Goal: Task Accomplishment & Management: Use online tool/utility

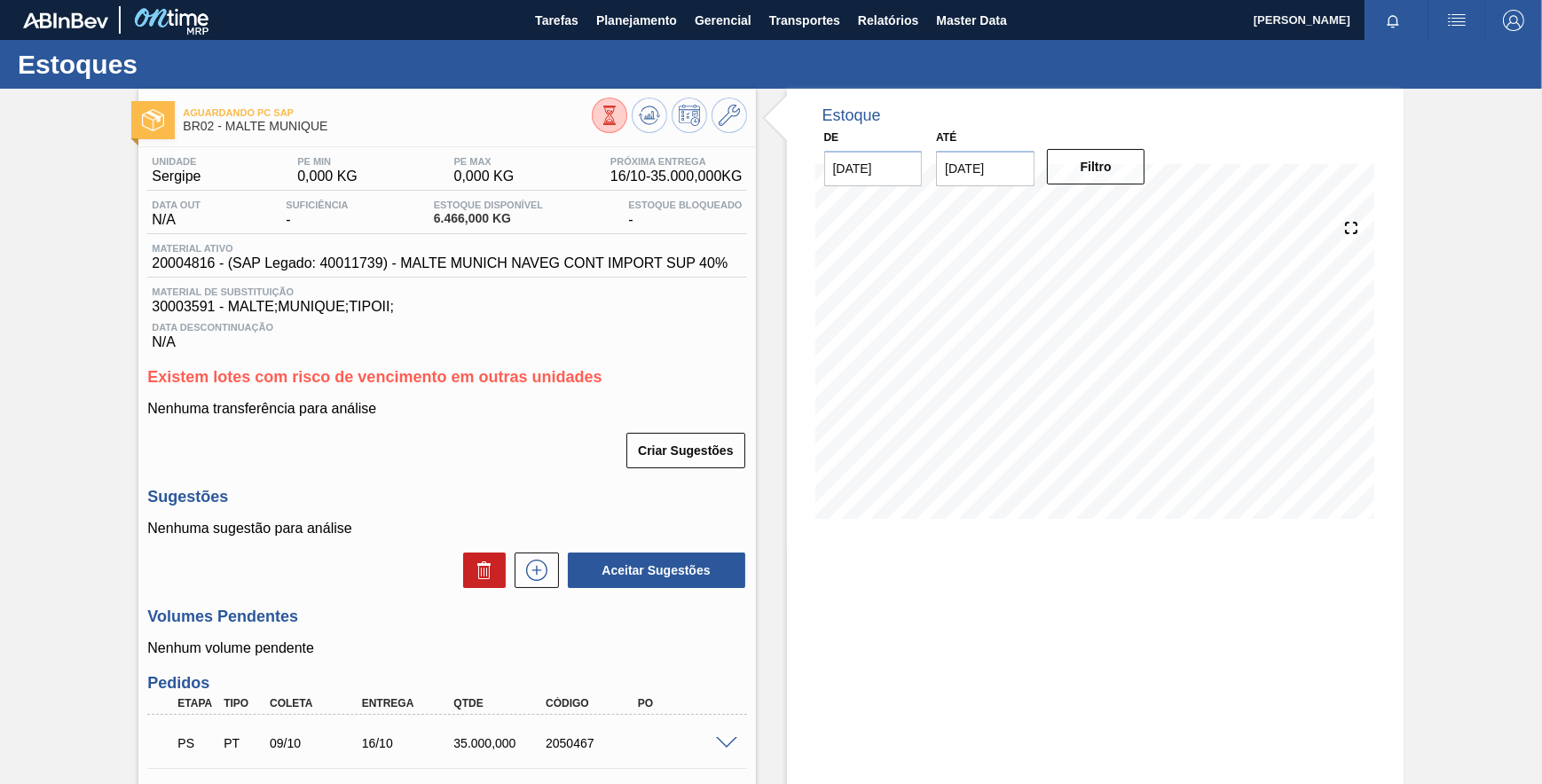
click at [183, 306] on span "30003591 - MALTE;MUNIQUE;TIPOII;" at bounding box center [446, 306] width 590 height 16
drag, startPoint x: 183, startPoint y: 306, endPoint x: 173, endPoint y: 314, distance: 12.8
click at [173, 314] on span "30003591 - MALTE;MUNIQUE;TIPOII;" at bounding box center [446, 306] width 590 height 16
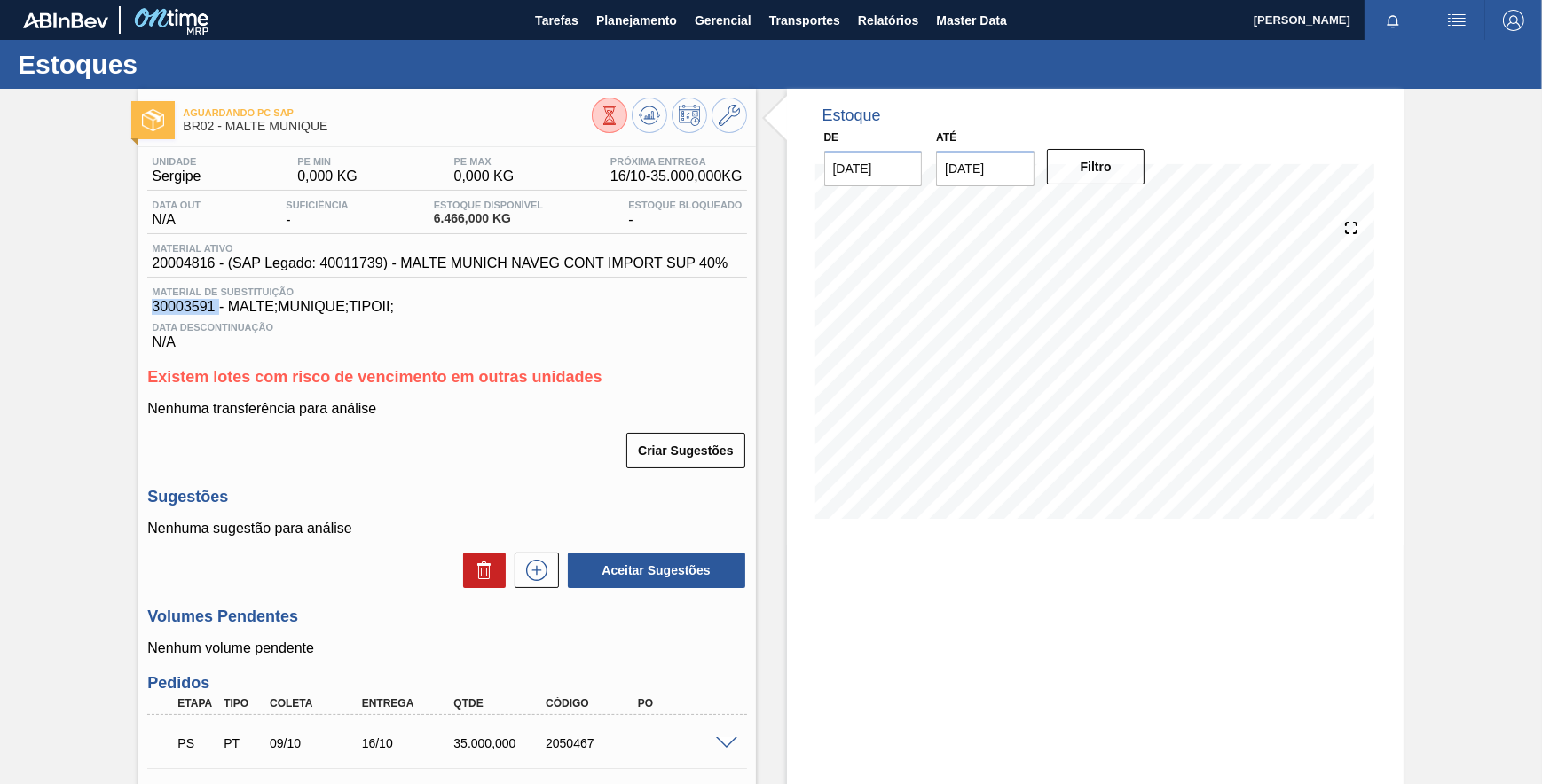
click at [173, 314] on span "30003591 - MALTE;MUNIQUE;TIPOII;" at bounding box center [446, 306] width 590 height 16
drag, startPoint x: 173, startPoint y: 314, endPoint x: 287, endPoint y: 288, distance: 116.9
click at [288, 288] on div "Unidade Sergipe PE MIN 0,000 KG PE MAX 0,000 KG Próxima Entrega 16/10 - 35.000,…" at bounding box center [447, 253] width 599 height 195
click at [185, 269] on span "20004816 - (SAP Legado: 40011739) - MALTE MUNICH NAVEG CONT IMPORT SUP 40%" at bounding box center [439, 263] width 576 height 16
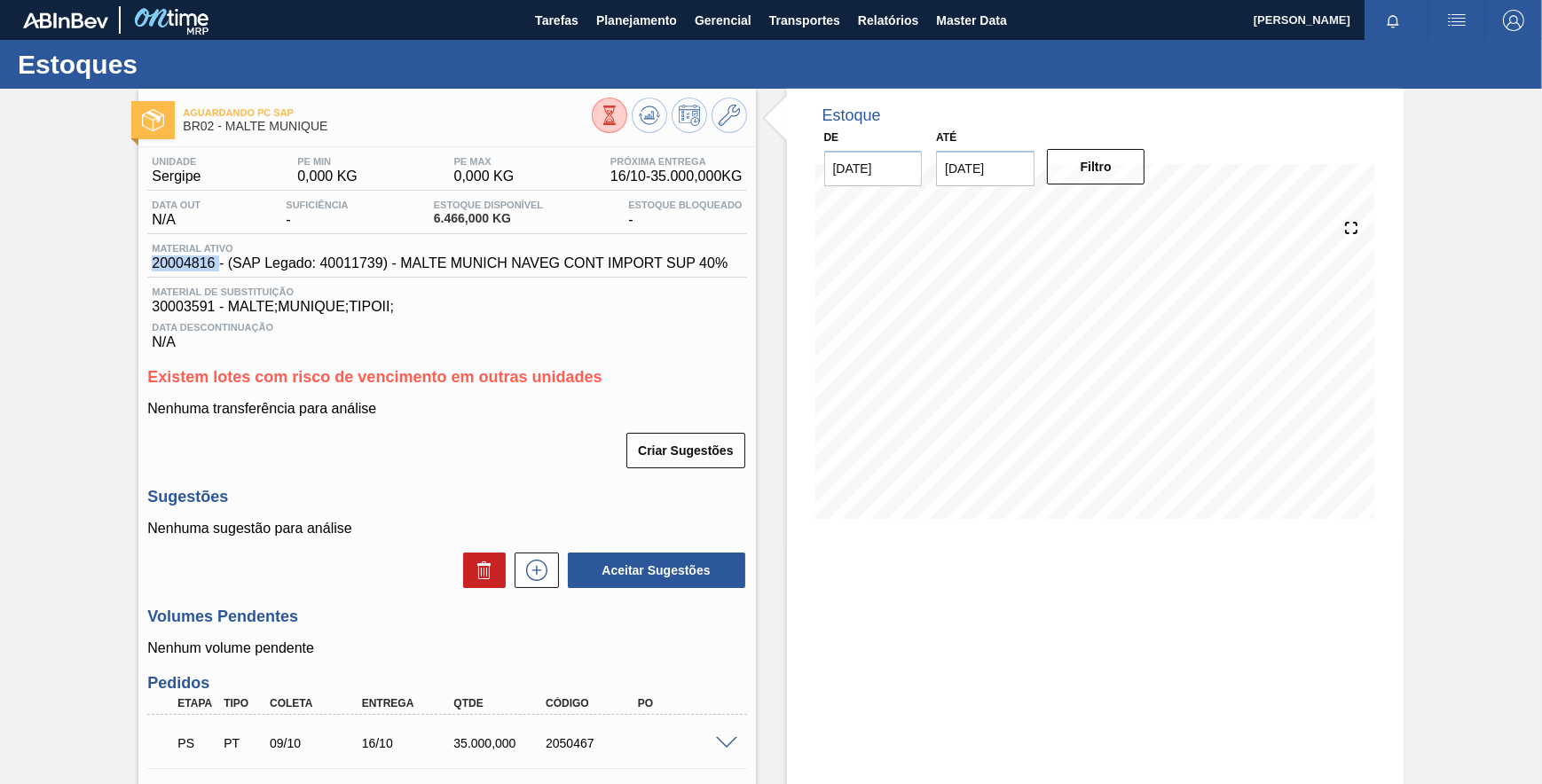
copy span "20004816"
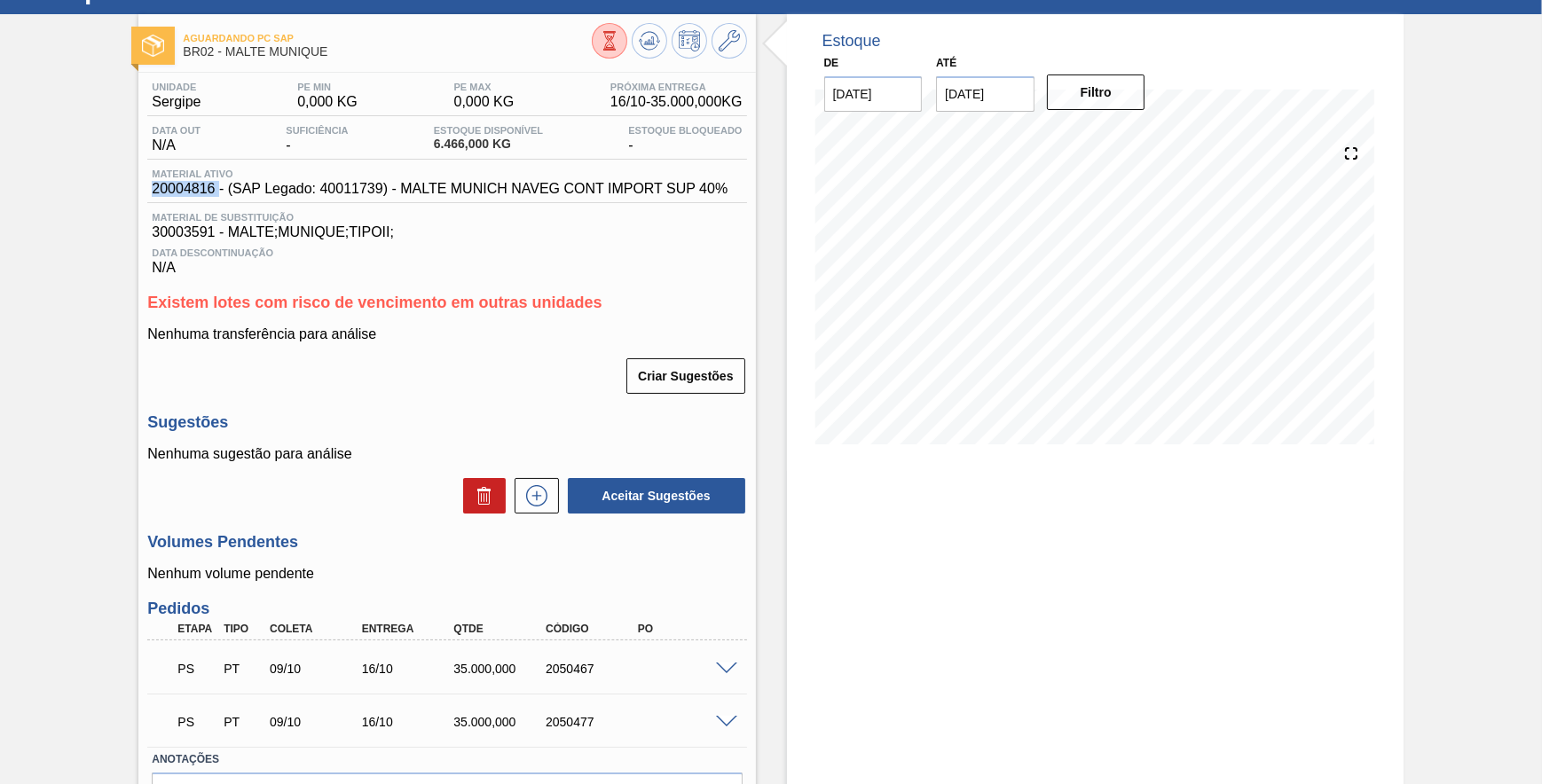
scroll to position [193, 0]
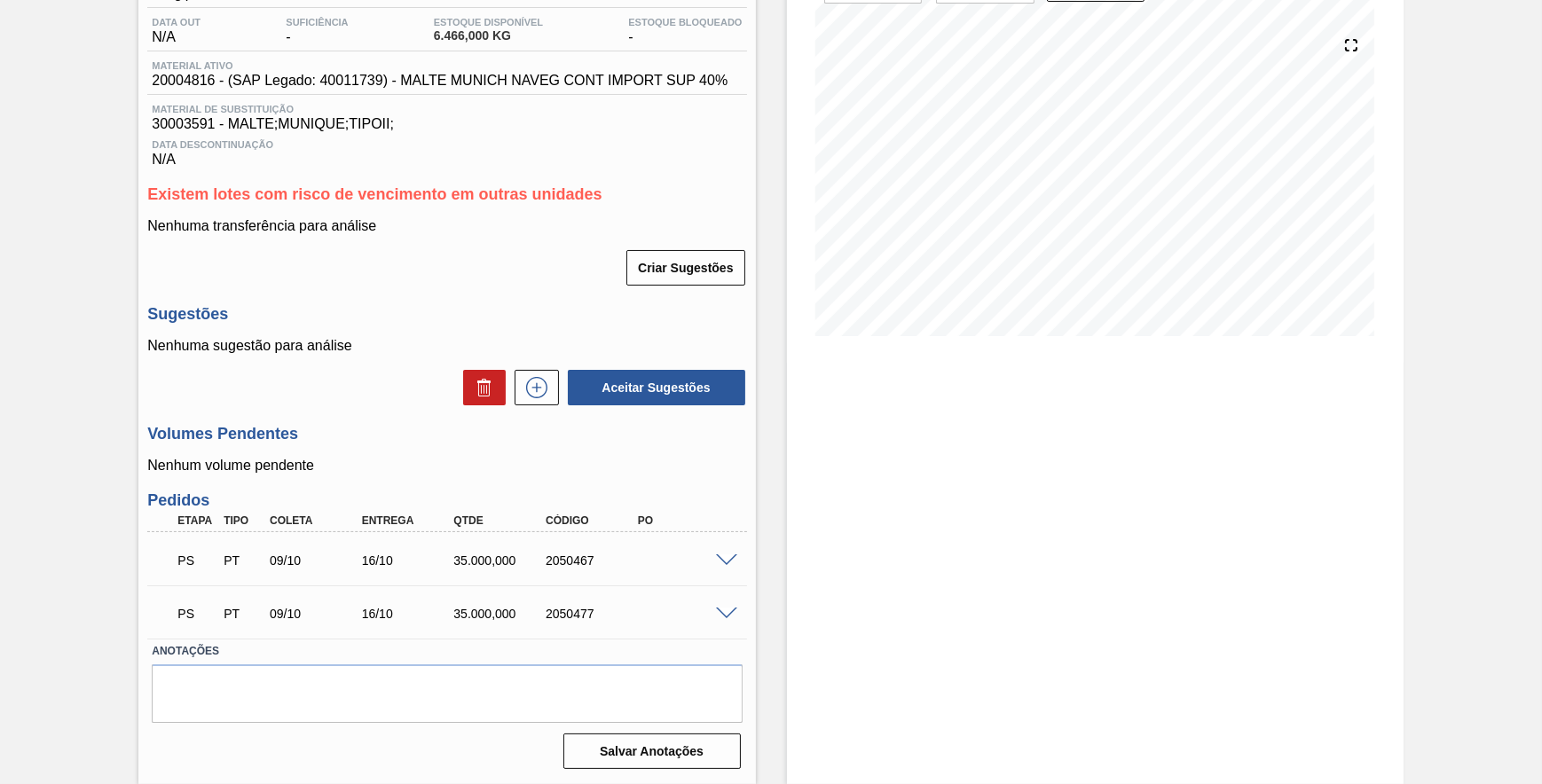
click at [731, 556] on span at bounding box center [726, 561] width 21 height 13
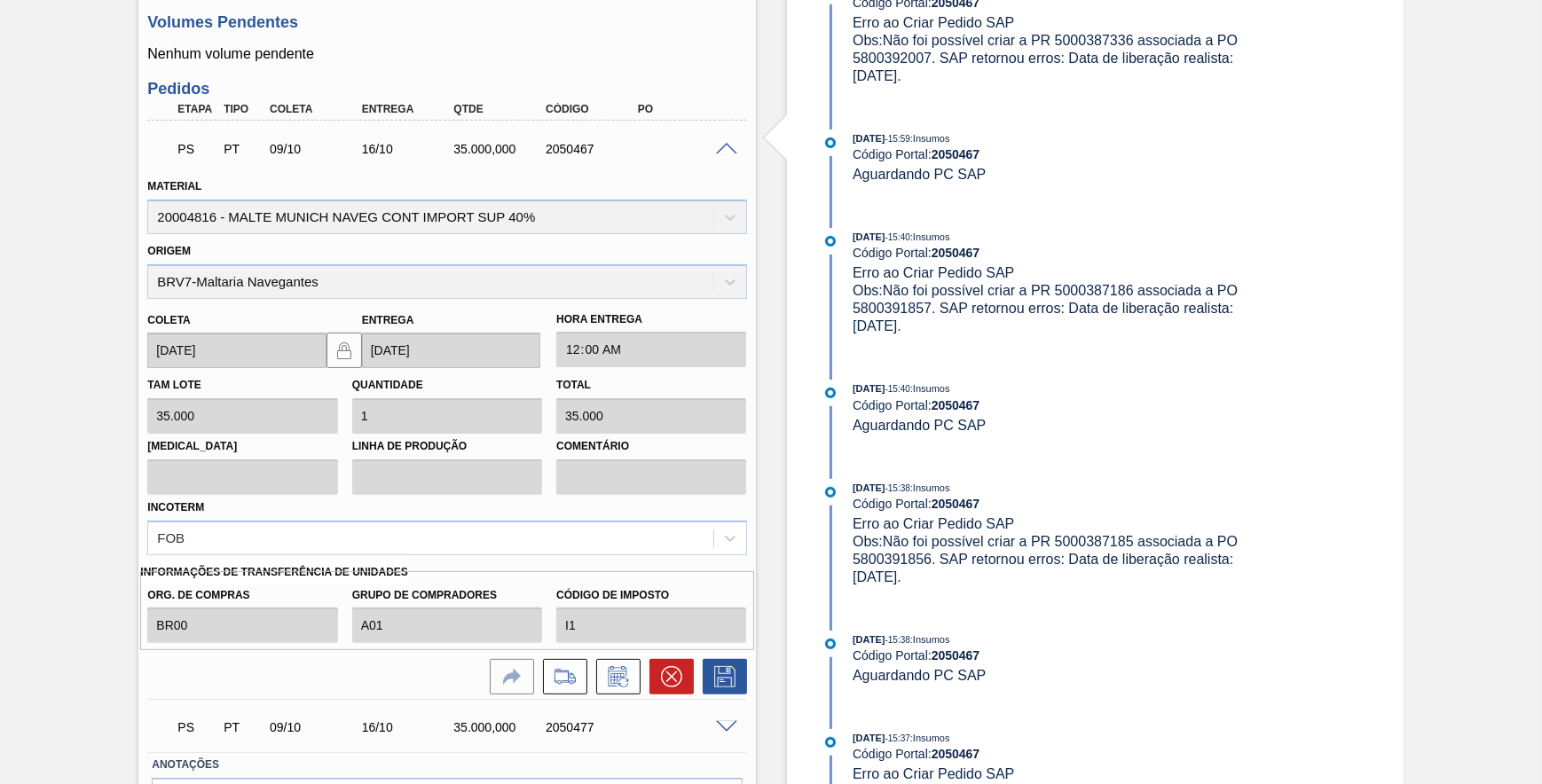
scroll to position [595, 0]
click at [573, 682] on icon at bounding box center [565, 675] width 20 height 12
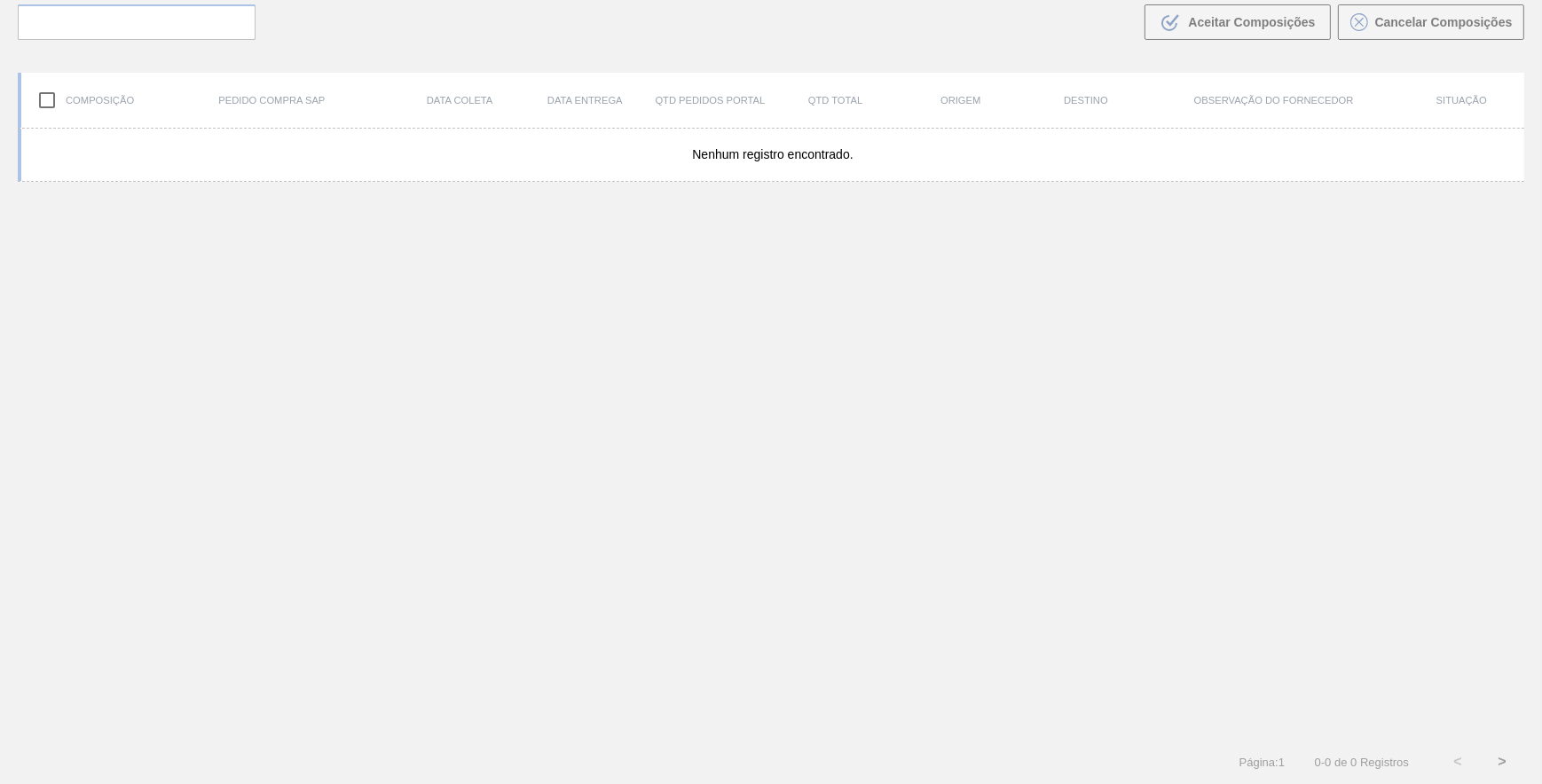
scroll to position [126, 0]
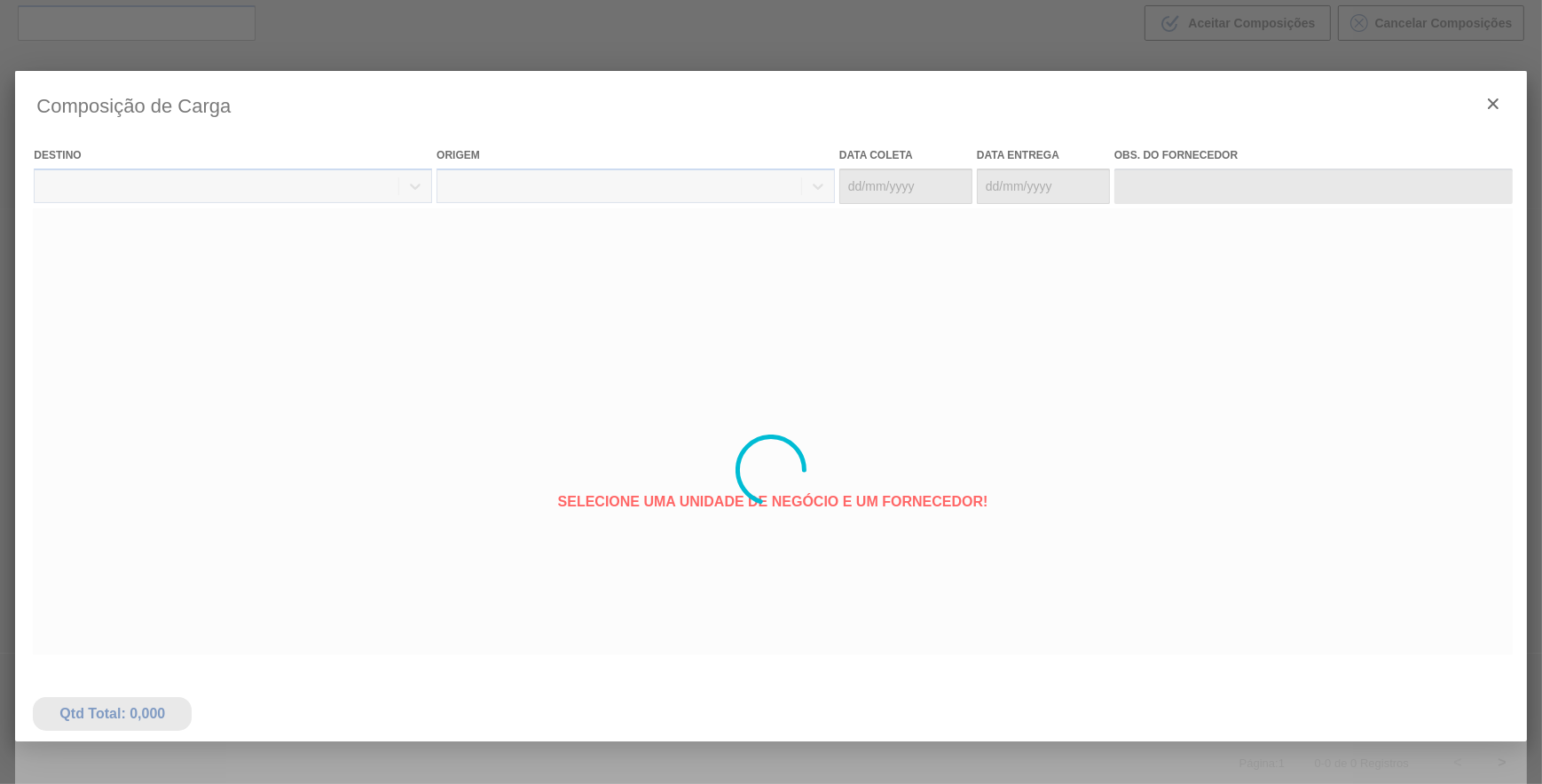
type coleta "[DATE]"
type Entrega "[DATE]"
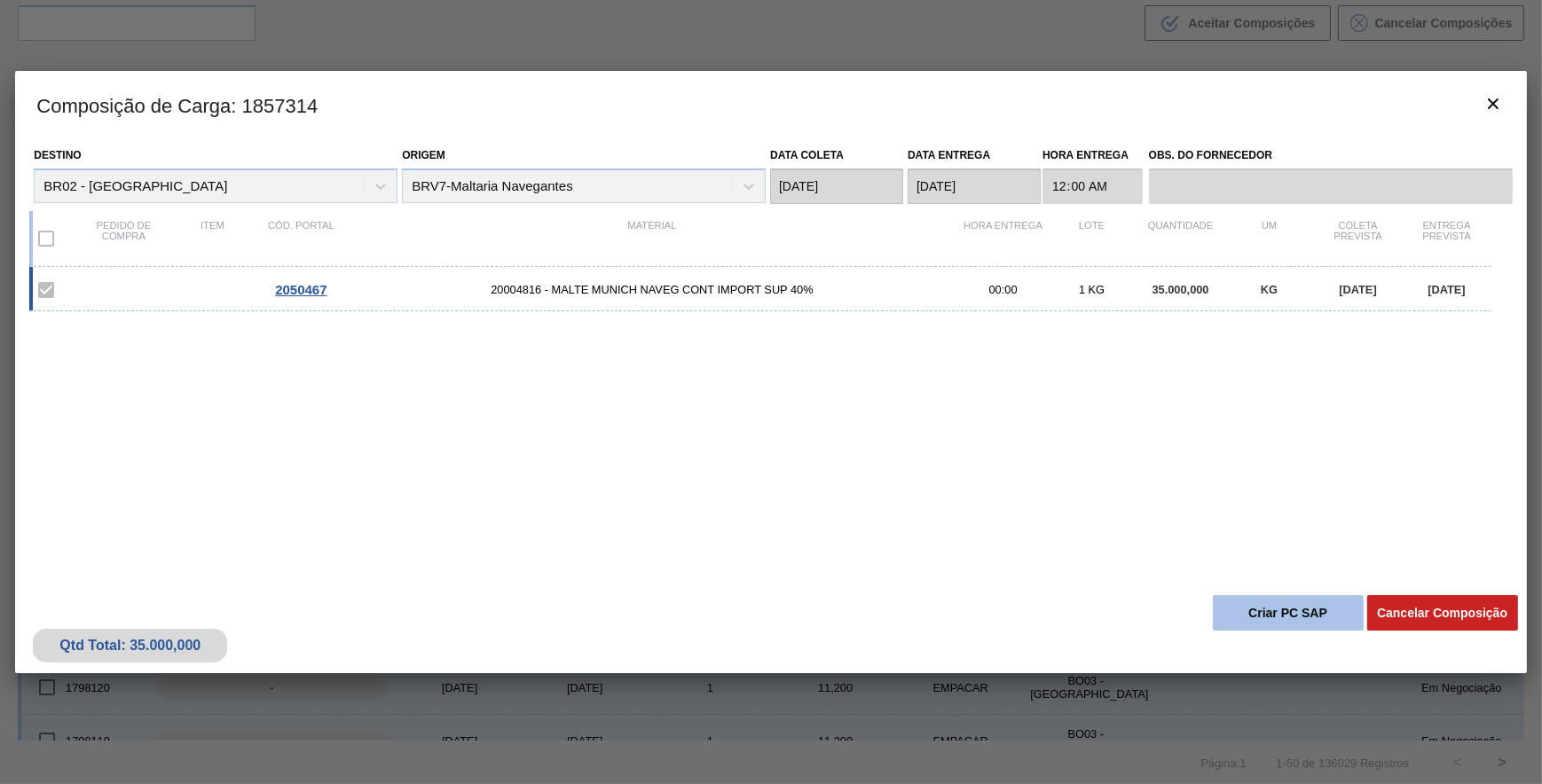
click at [1321, 608] on button "Criar PC SAP" at bounding box center [1287, 612] width 150 height 35
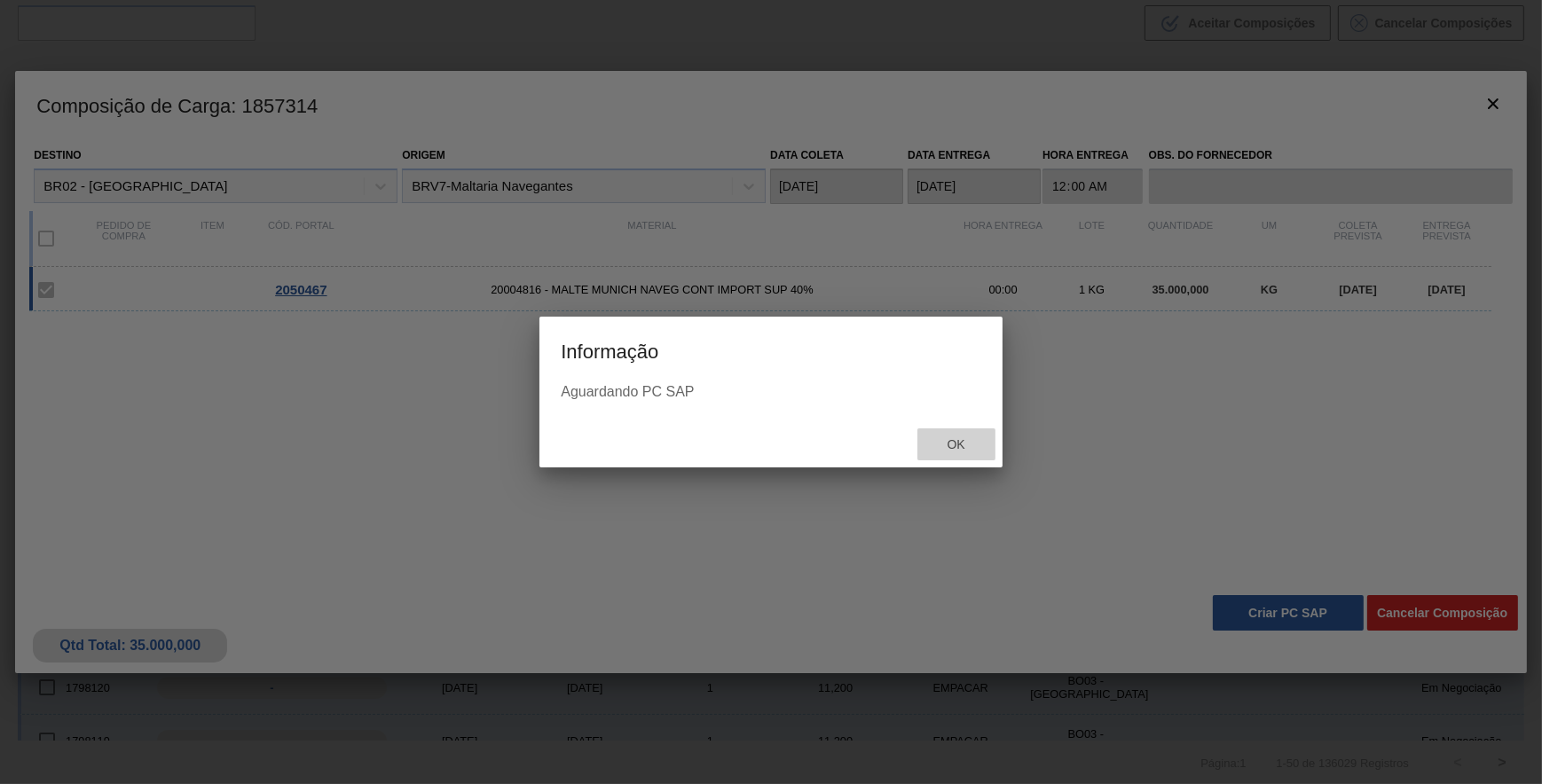
click at [958, 448] on span "Ok" at bounding box center [956, 444] width 46 height 14
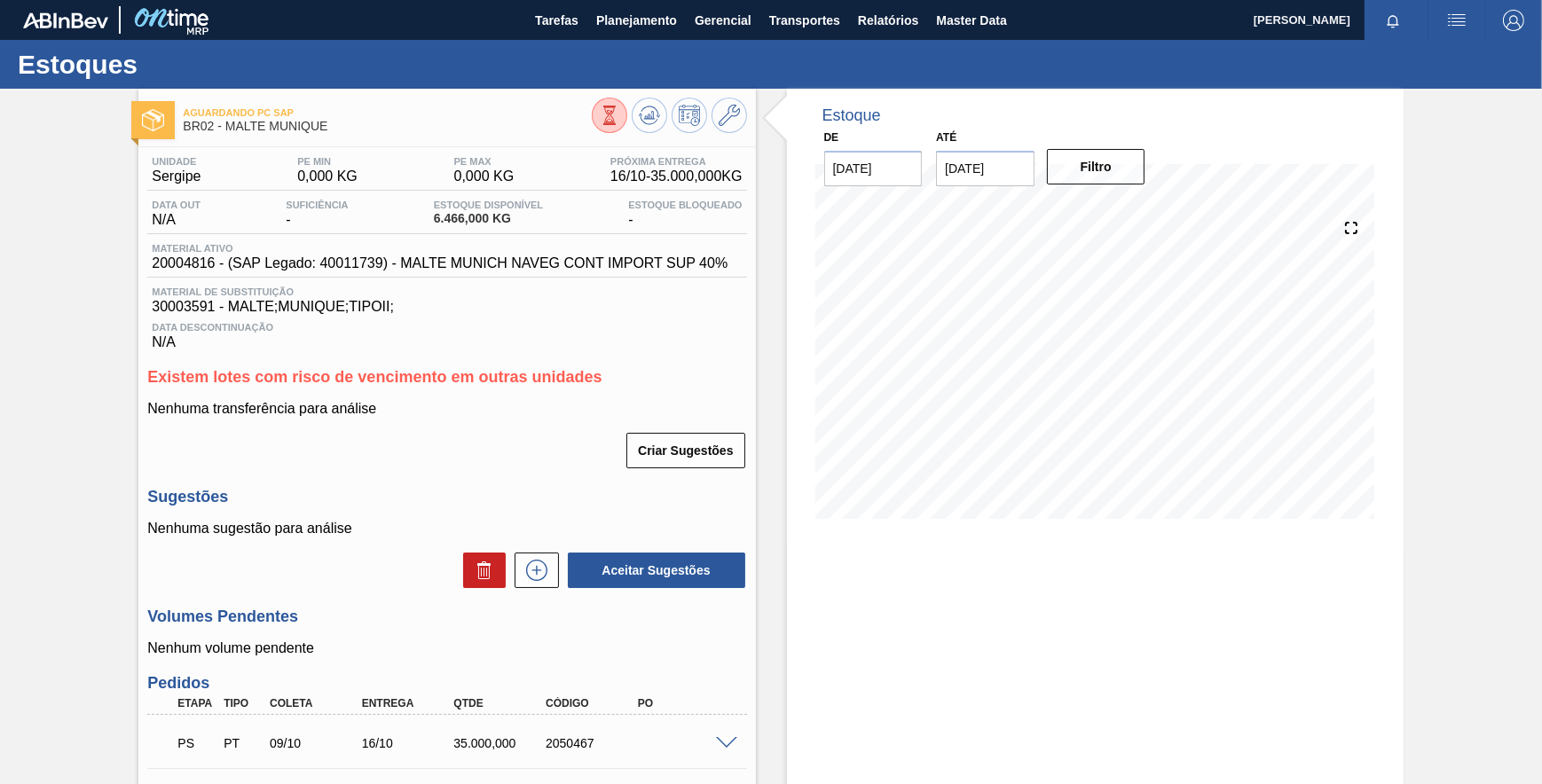
scroll to position [193, 0]
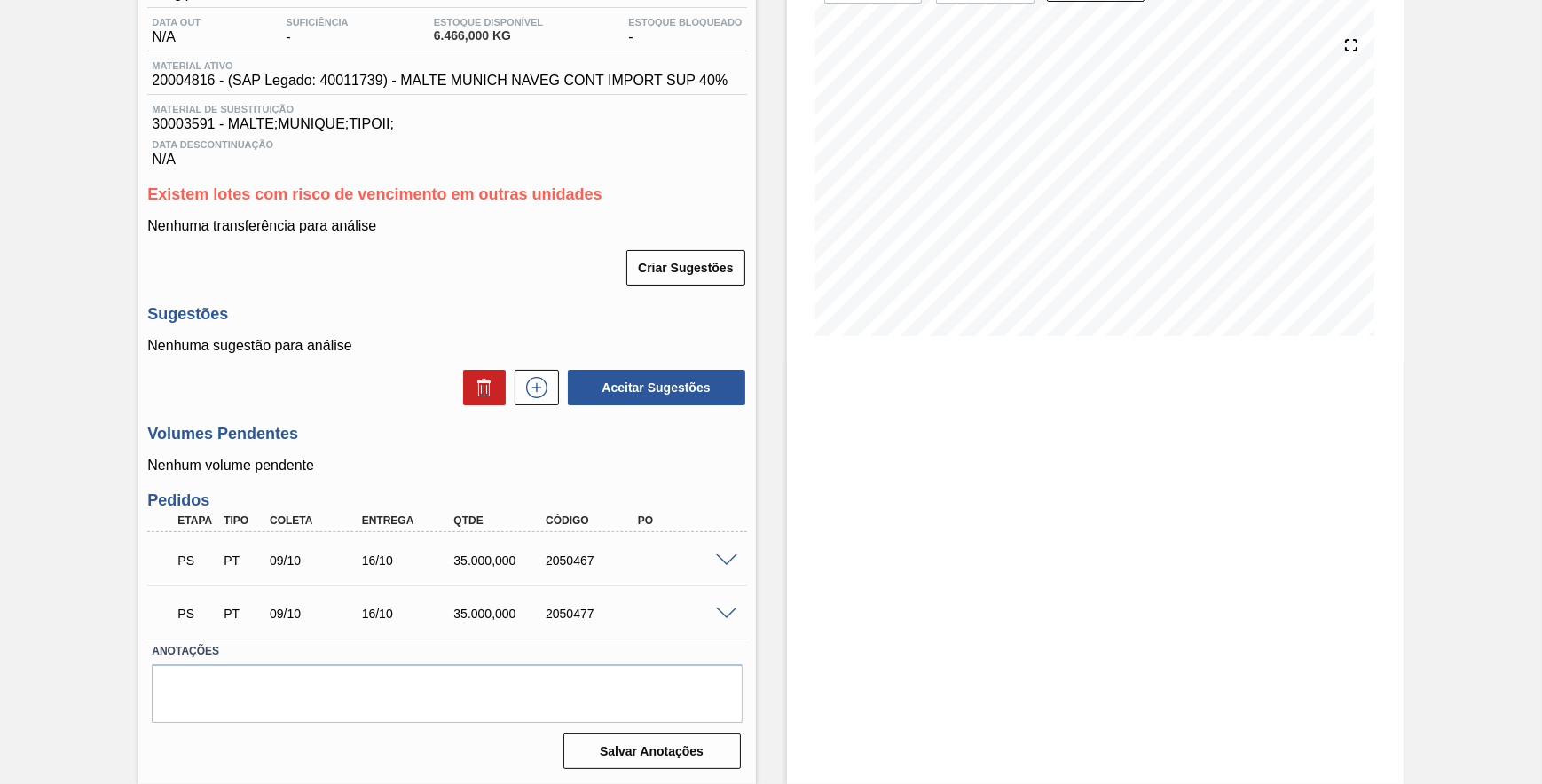
click at [730, 557] on span at bounding box center [726, 561] width 21 height 13
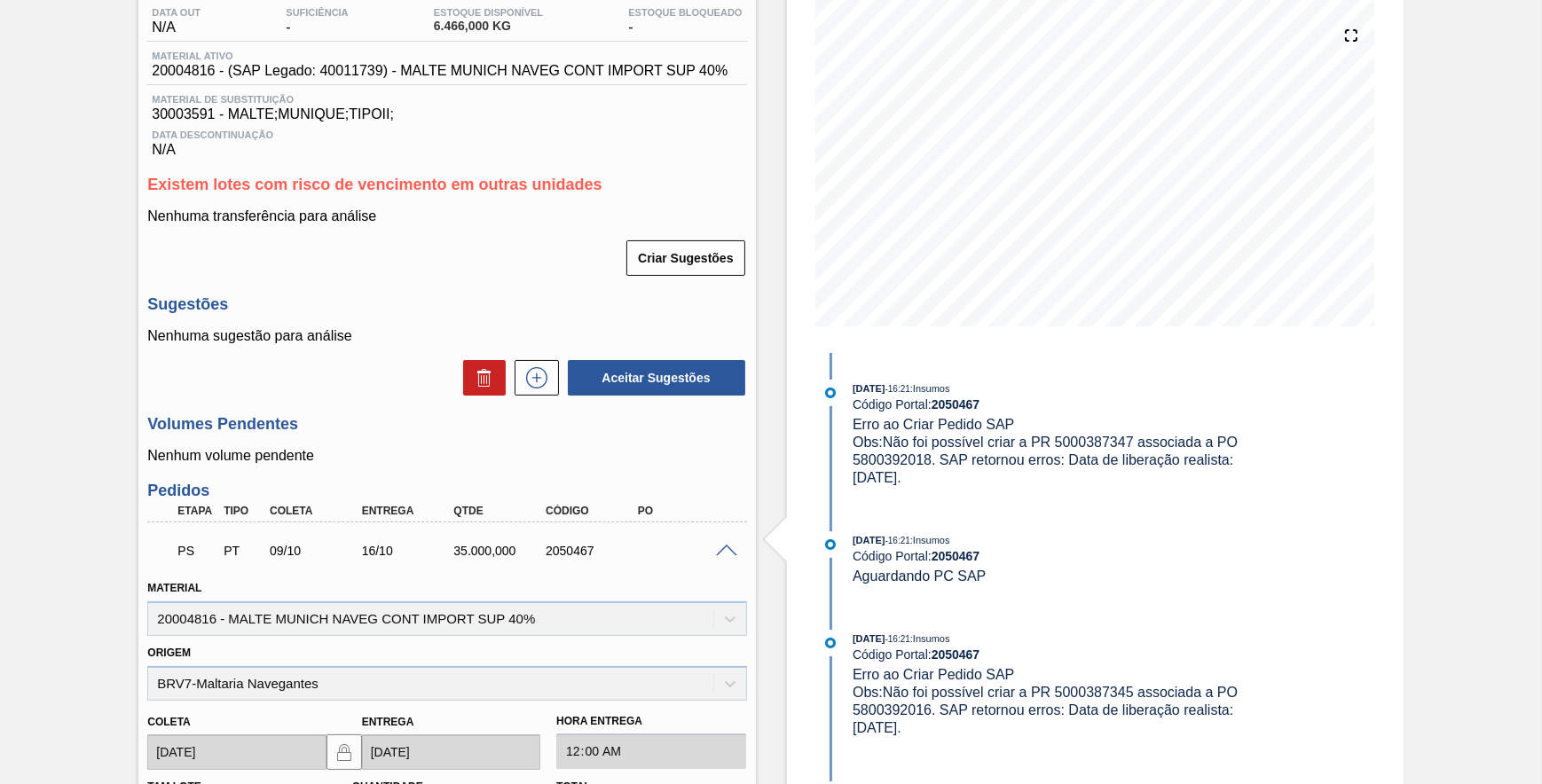
drag, startPoint x: 1069, startPoint y: 461, endPoint x: 1206, endPoint y: 483, distance: 138.8
click at [1206, 483] on div "Obs: Não foi possível criar a PR 5000387347 associada a PO 5800392018. SAP reto…" at bounding box center [1063, 460] width 422 height 53
drag, startPoint x: 1206, startPoint y: 483, endPoint x: 1075, endPoint y: 496, distance: 131.6
click at [1075, 496] on div "[DATE] 16:21 : Insumos Código Portal: 2050467 Erro ao Criar Pedido SAP Obs: Não…" at bounding box center [1046, 442] width 457 height 125
click at [1299, 473] on div "Estoque De [DATE] Até [DATE] Filtro [DATE] 16:21 : Insumos Código Portal: 20504…" at bounding box center [1095, 602] width 616 height 1412
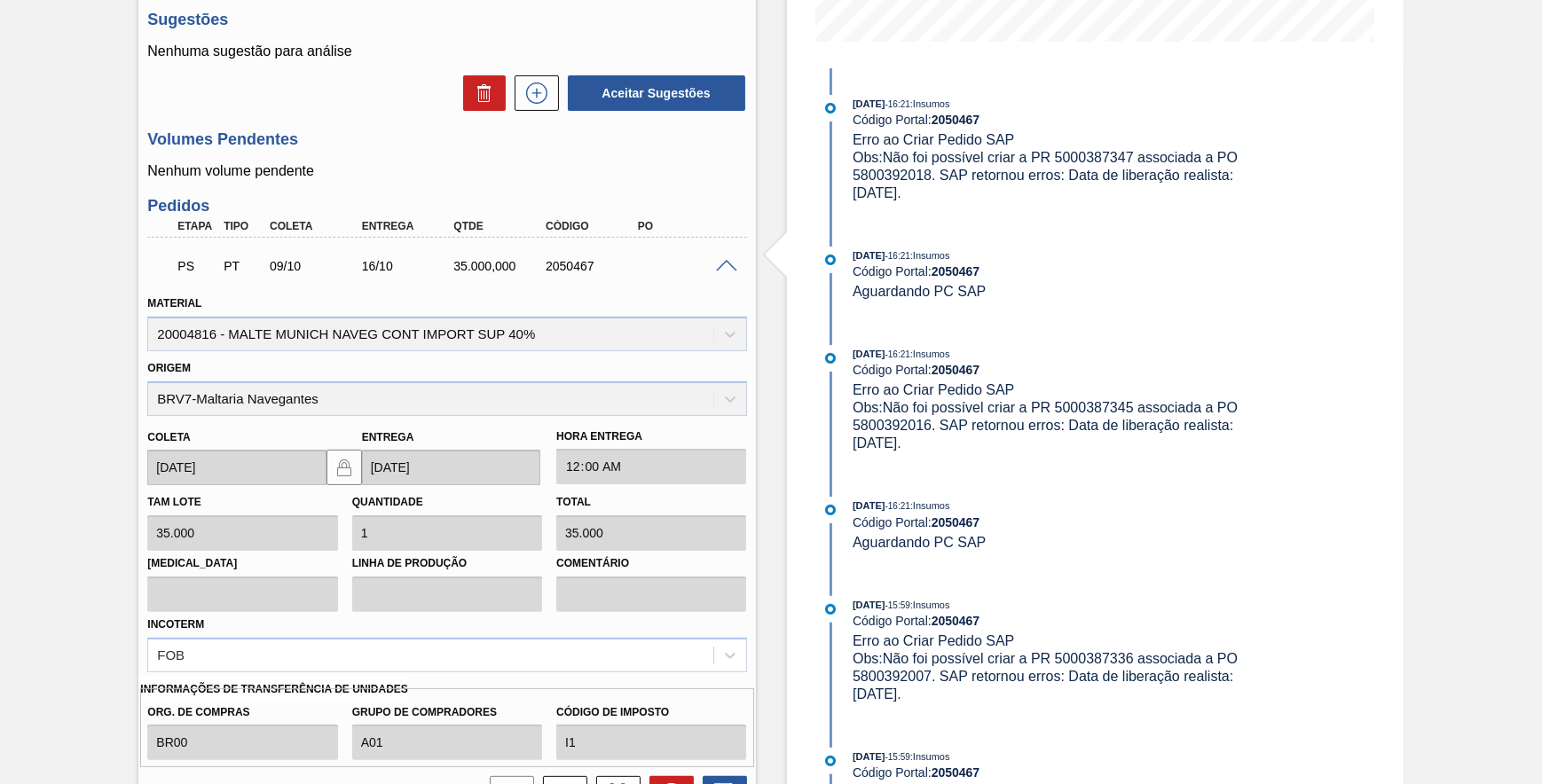
scroll to position [483, 0]
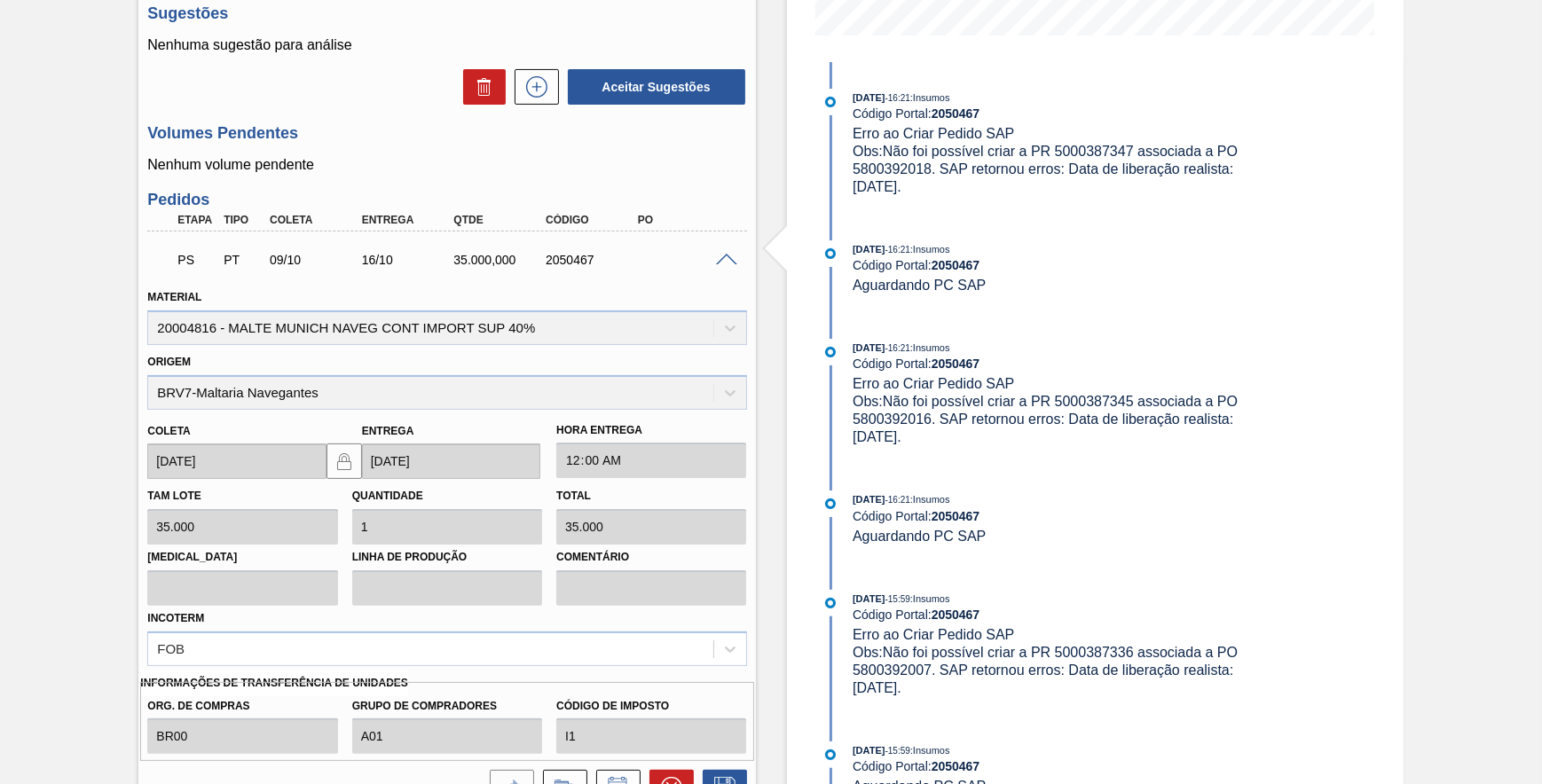
click at [723, 276] on div "PS PT 09/10 16/10 35.000,000 2050467" at bounding box center [447, 258] width 599 height 44
click at [724, 264] on span at bounding box center [726, 260] width 21 height 13
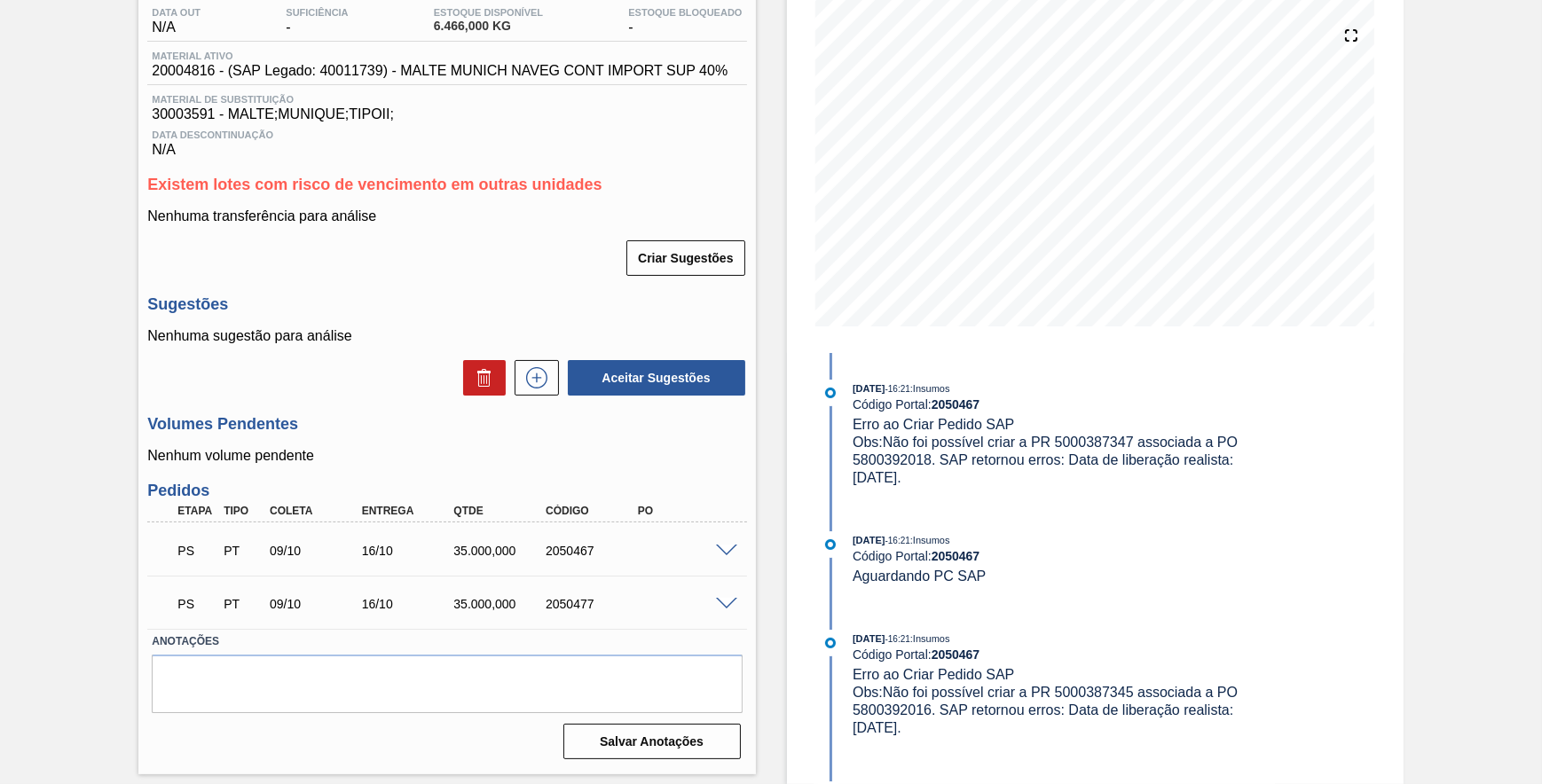
scroll to position [0, 0]
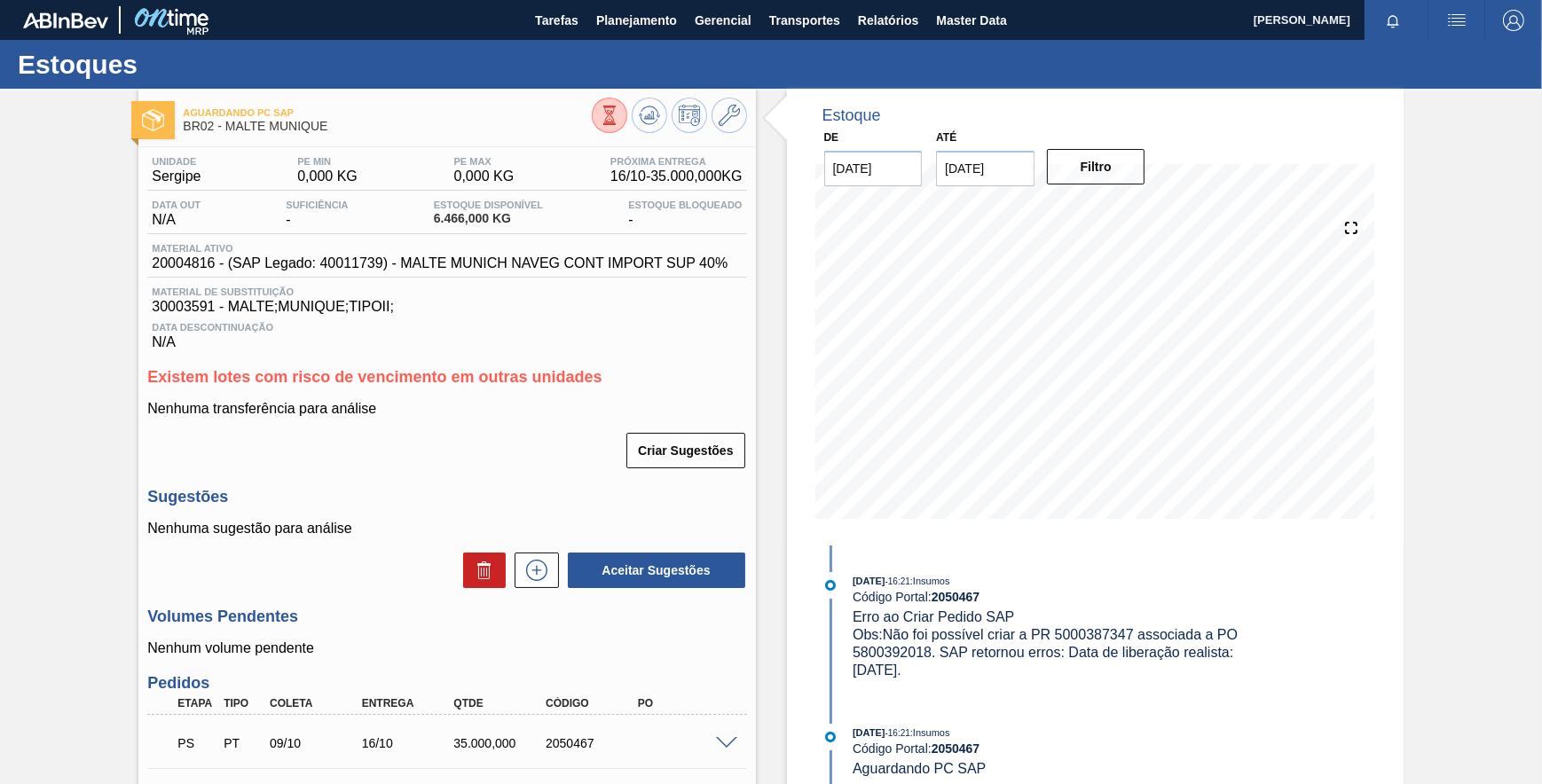
click at [172, 270] on span "20004816 - (SAP Legado: 40011739) - MALTE MUNICH NAVEG CONT IMPORT SUP 40%" at bounding box center [439, 263] width 576 height 16
click at [171, 267] on span "20004816 - (SAP Legado: 40011739) - MALTE MUNICH NAVEG CONT IMPORT SUP 40%" at bounding box center [439, 263] width 576 height 16
click at [171, 266] on span "20004816 - (SAP Legado: 40011739) - MALTE MUNICH NAVEG CONT IMPORT SUP 40%" at bounding box center [439, 263] width 576 height 16
copy span "20004816"
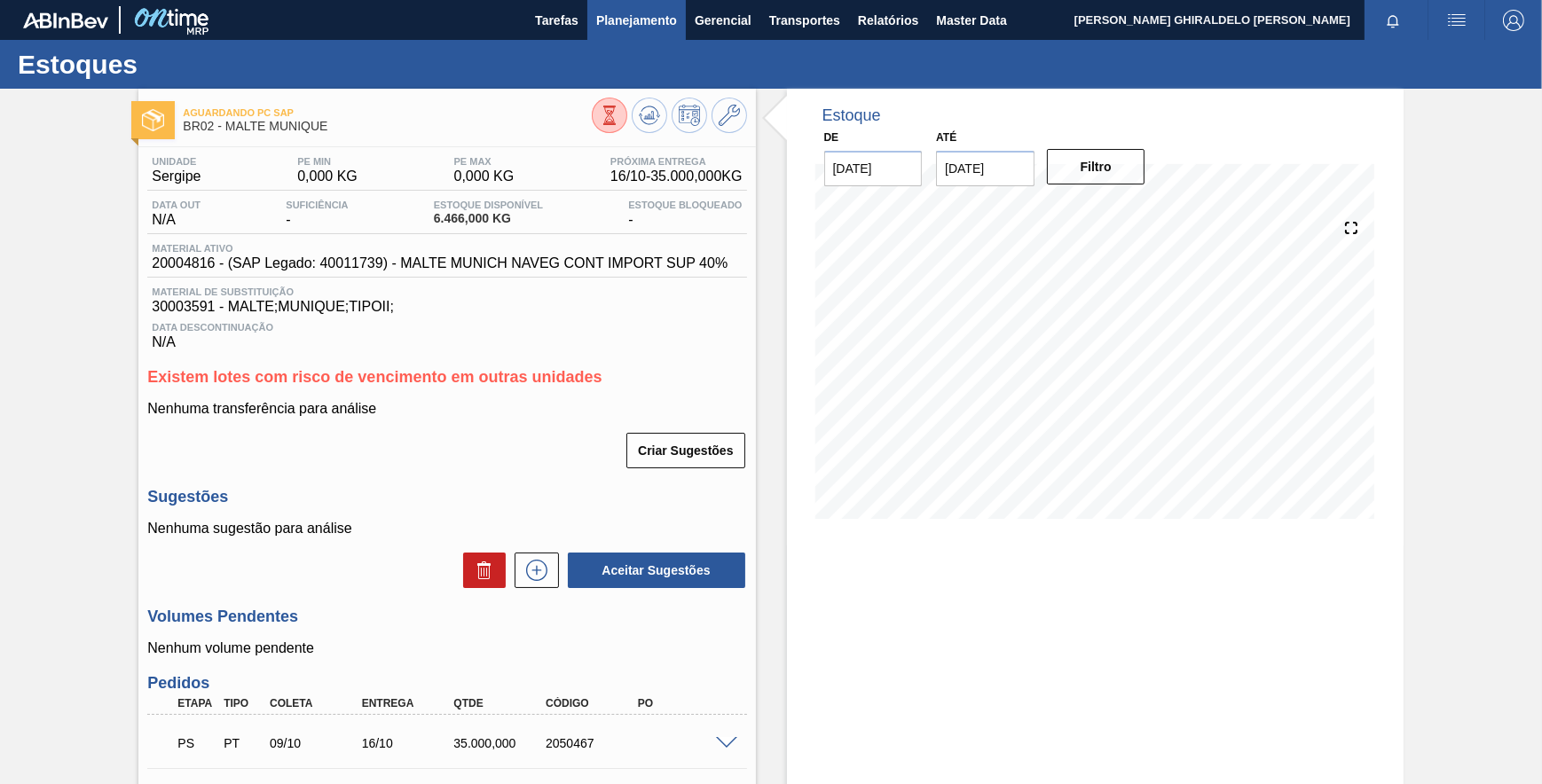
click at [616, 10] on span "Planejamento" at bounding box center [636, 20] width 80 height 21
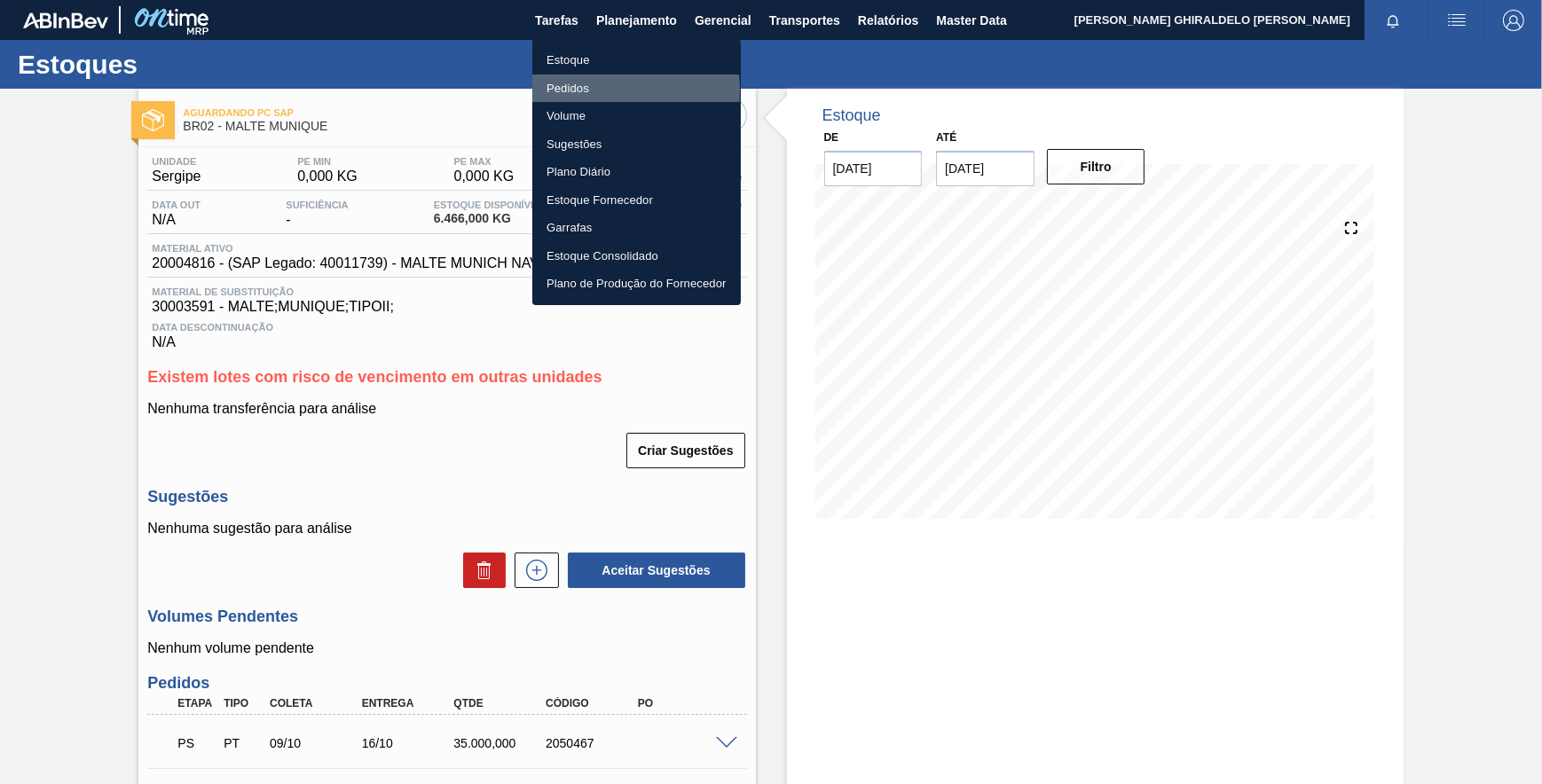
click at [576, 90] on li "Pedidos" at bounding box center [637, 89] width 209 height 29
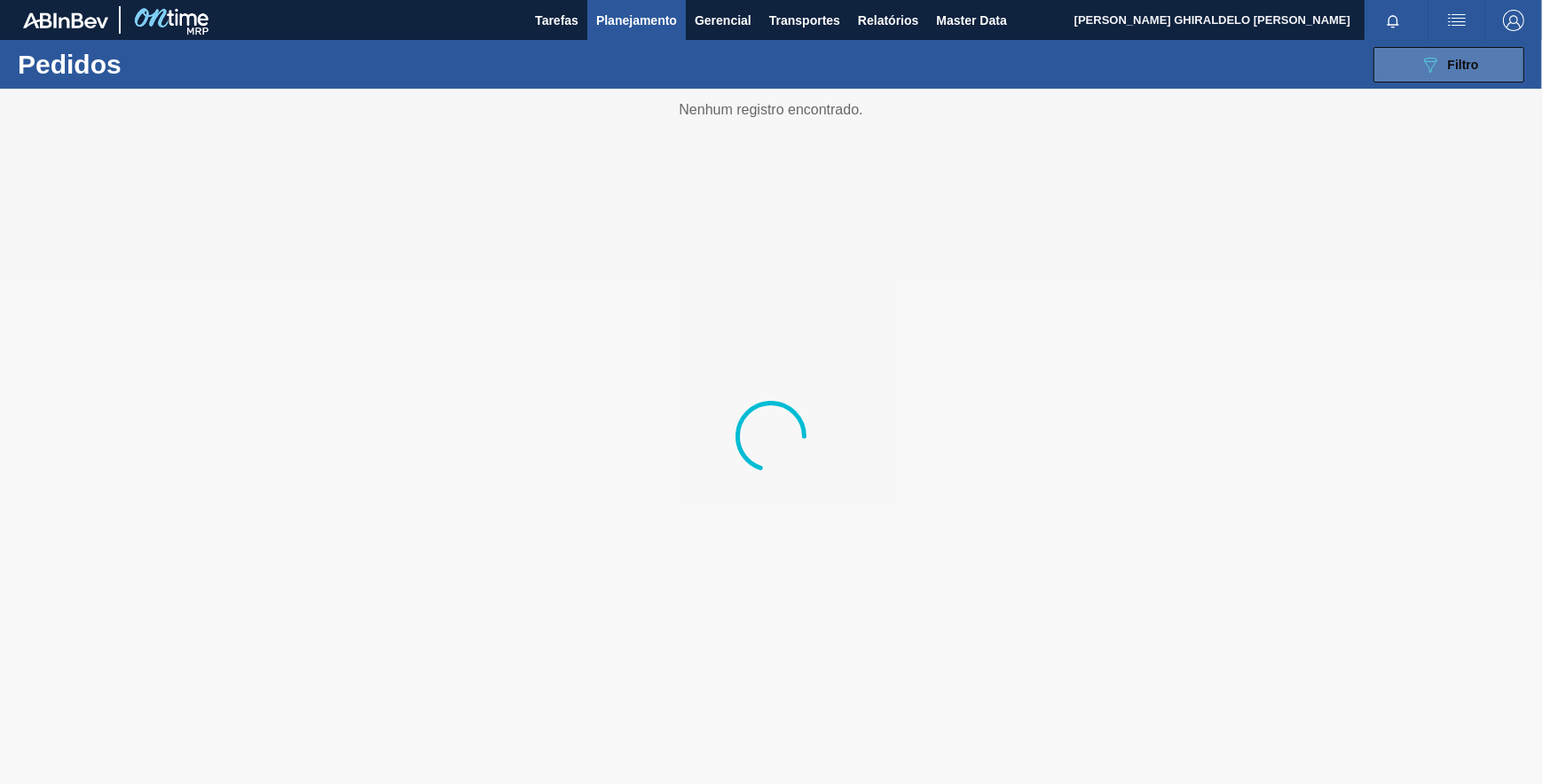
click at [1411, 52] on button "089F7B8B-B2A5-4AFE-B5C0-19BA573D28AC Filtro" at bounding box center [1448, 65] width 150 height 35
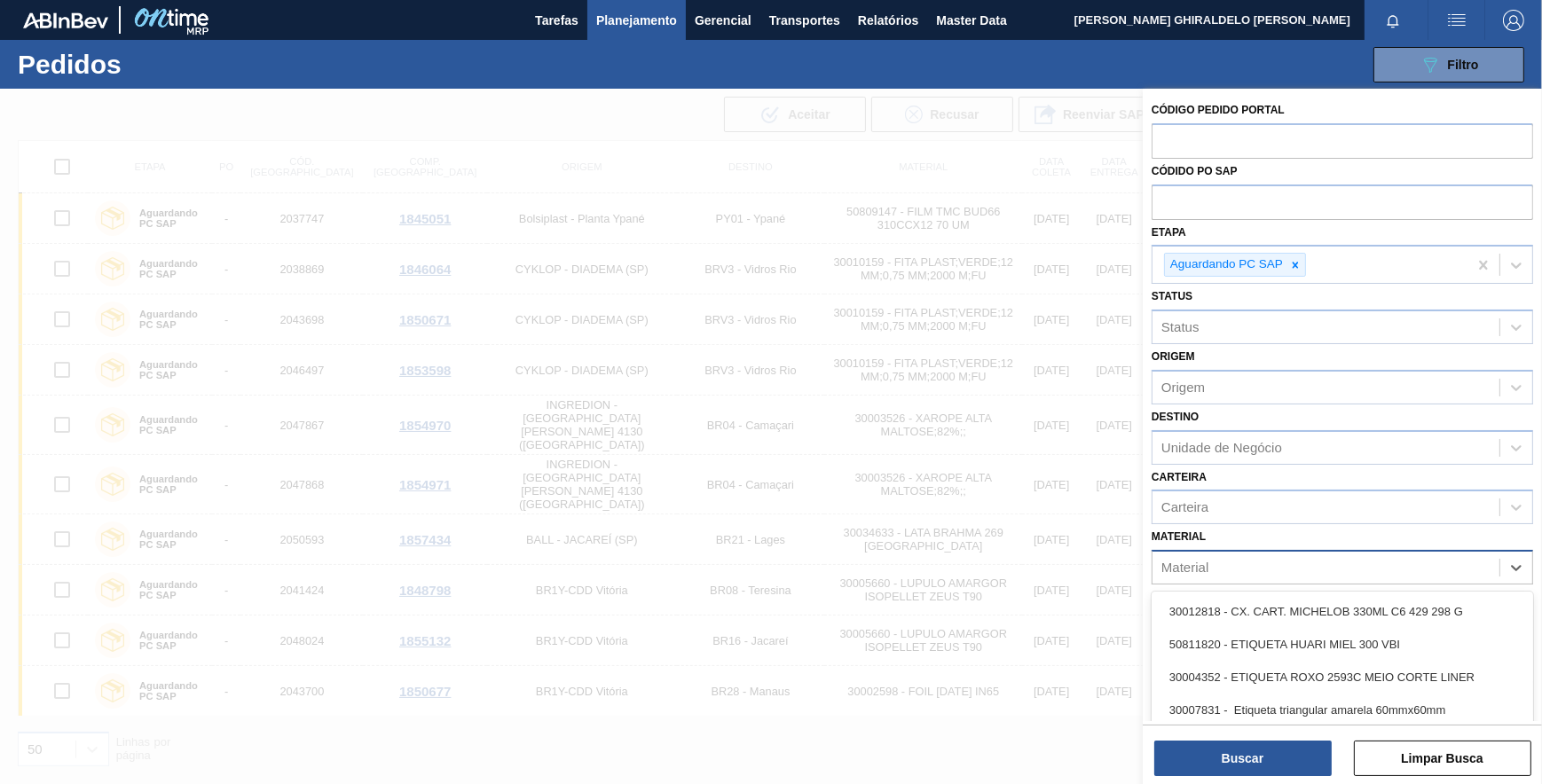
click at [1268, 576] on div "Material" at bounding box center [1326, 568] width 347 height 26
paste input "20004816"
type input "20004816"
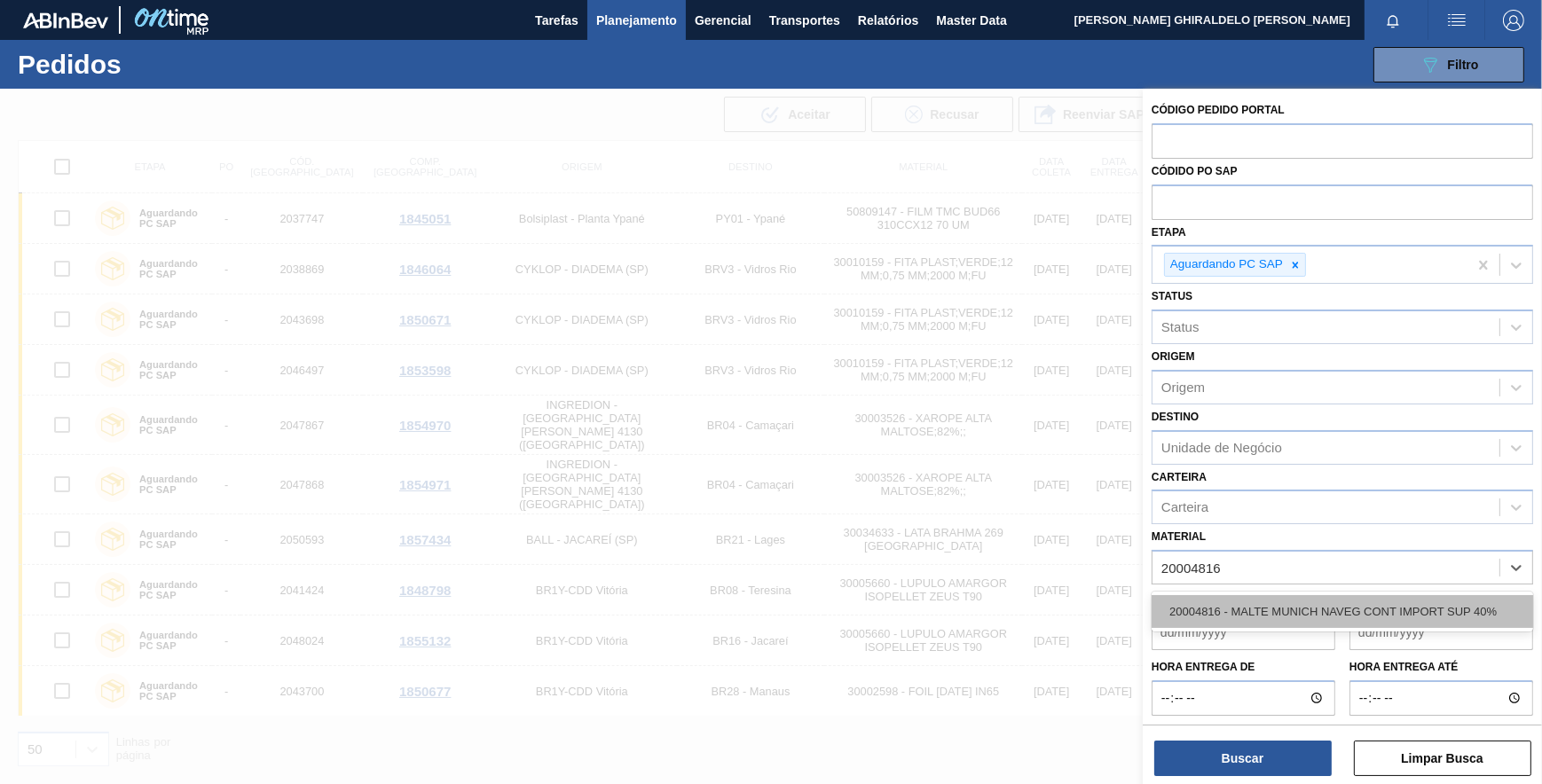
click at [1247, 608] on div "20004816 - MALTE MUNICH NAVEG CONT IMPORT SUP 40%" at bounding box center [1342, 612] width 381 height 33
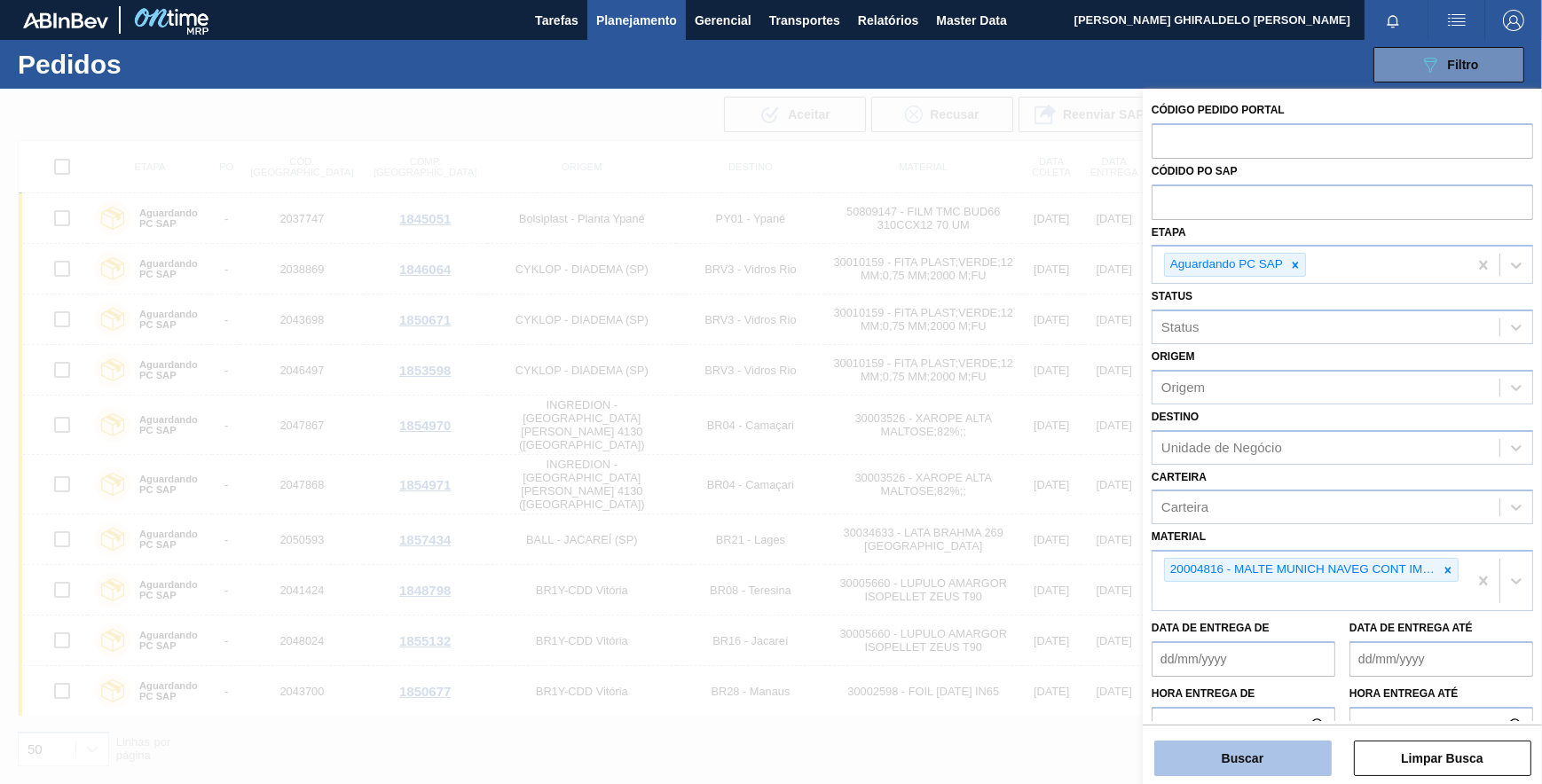
click at [1233, 772] on button "Buscar" at bounding box center [1243, 758] width 177 height 35
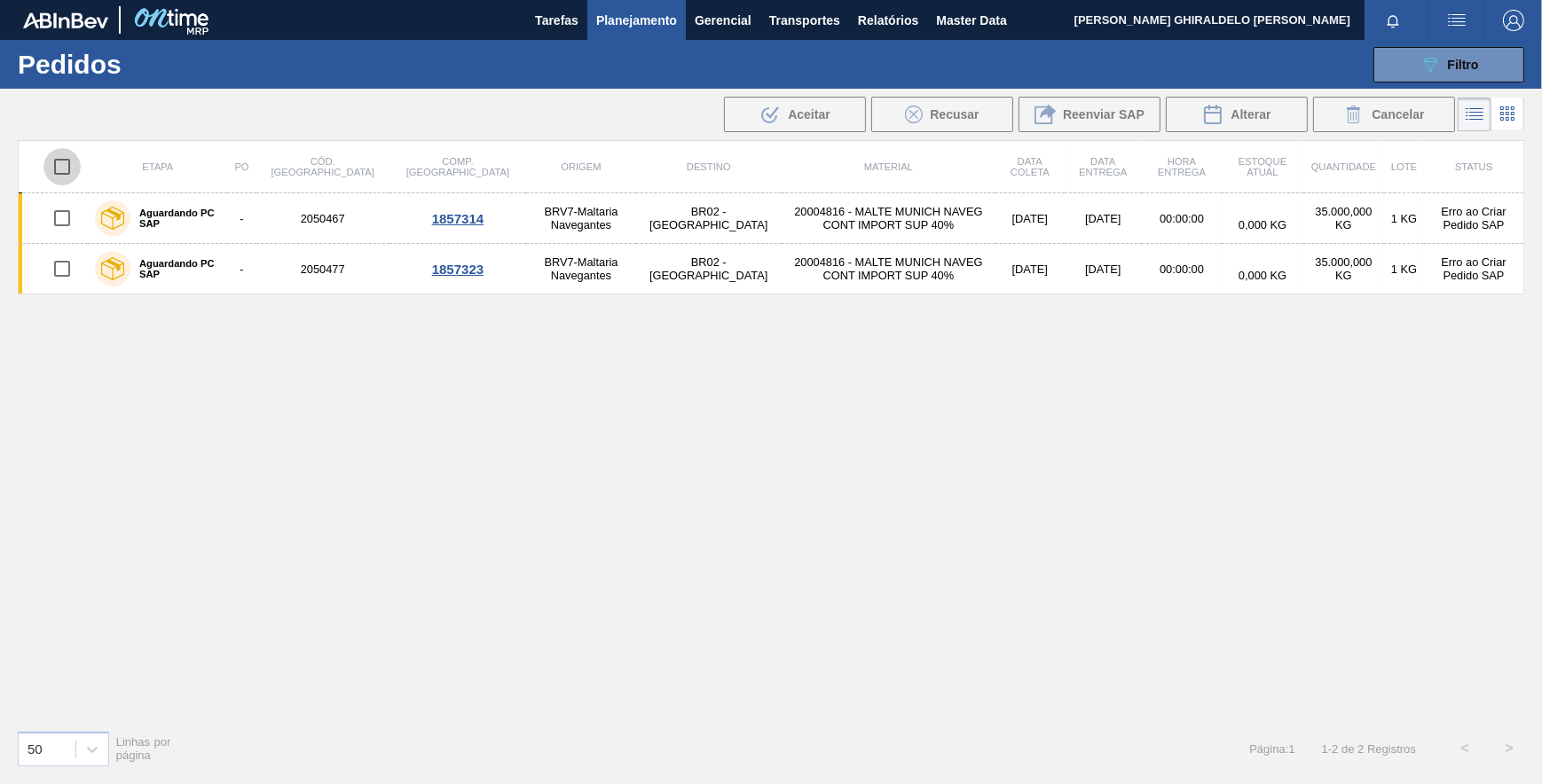
click at [52, 172] on input "checkbox" at bounding box center [62, 167] width 37 height 37
checkbox input "true"
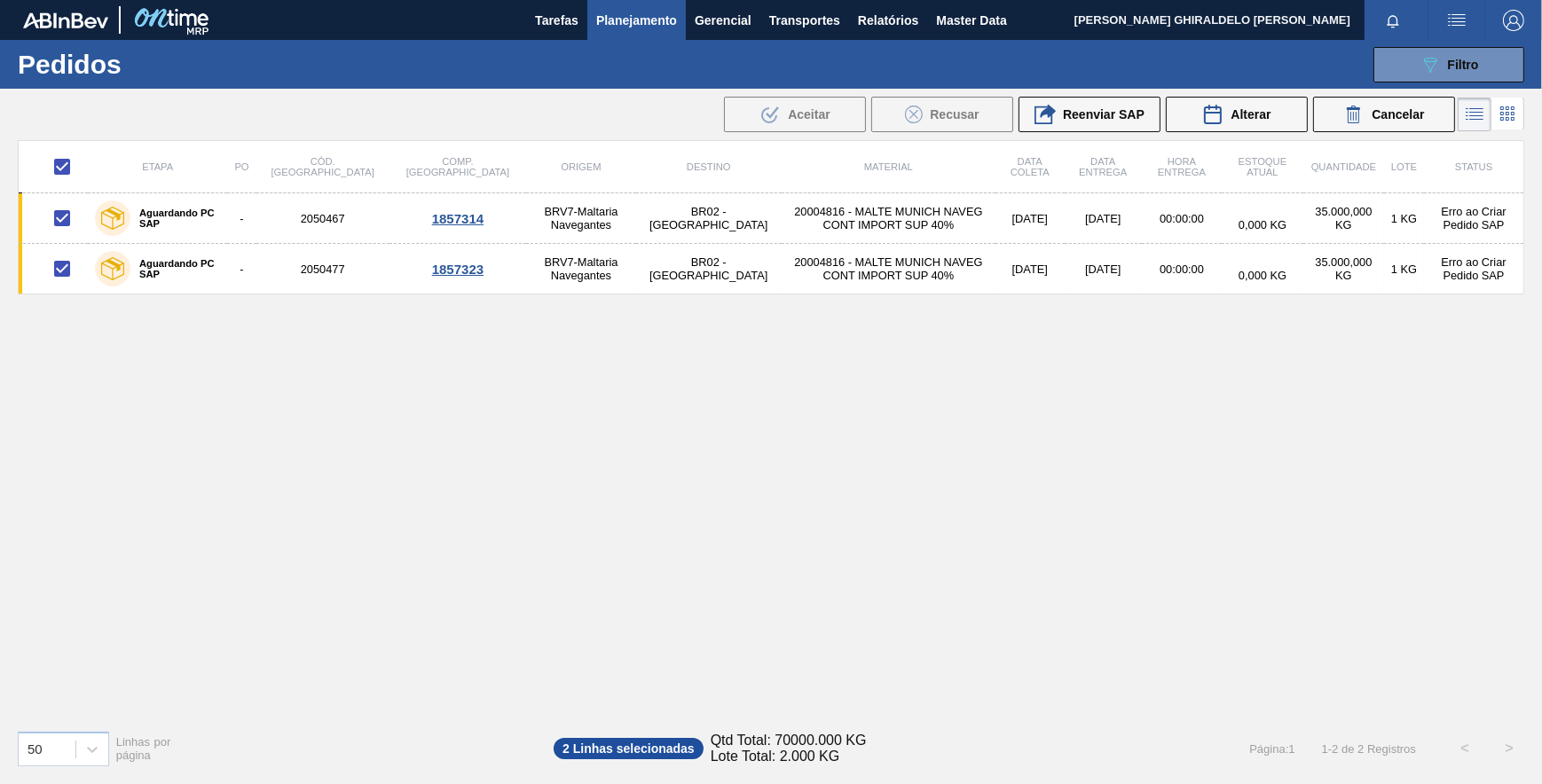
drag, startPoint x: 1070, startPoint y: 115, endPoint x: 1086, endPoint y: 384, distance: 269.5
click at [1076, 123] on div "Reenviar SAP" at bounding box center [1089, 113] width 110 height 21
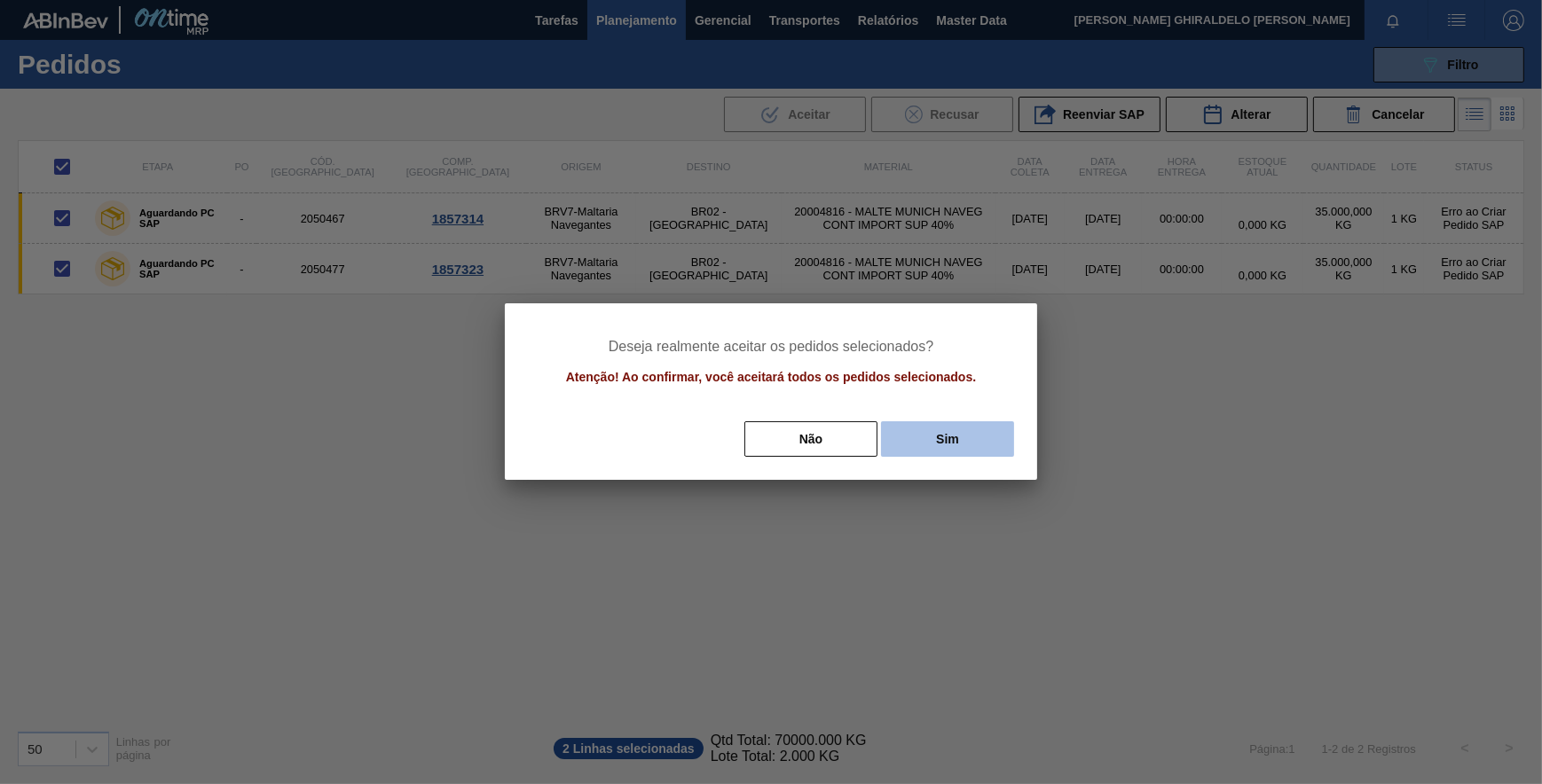
click at [950, 438] on button "Sim" at bounding box center [948, 439] width 133 height 35
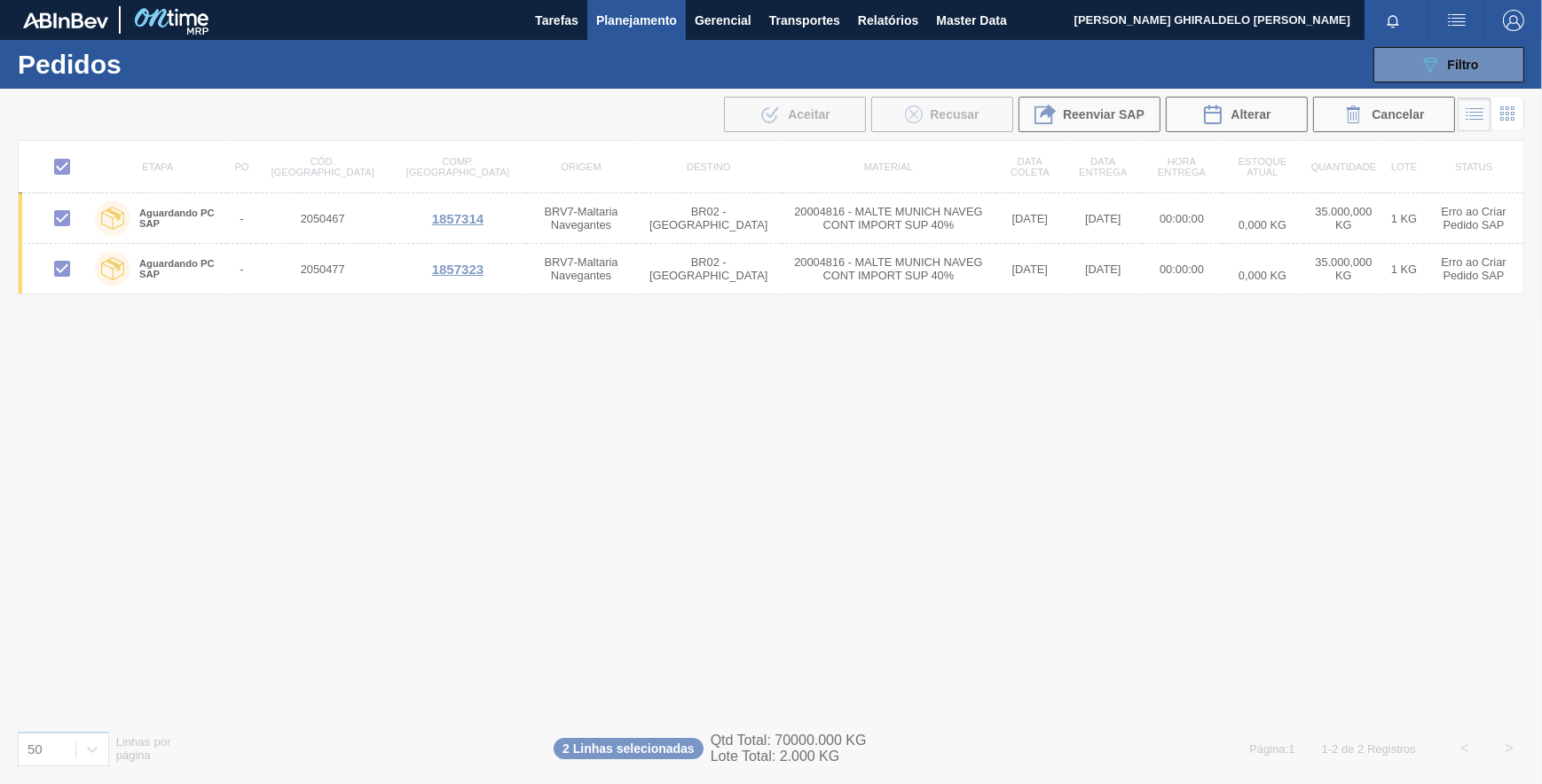
checkbox input "false"
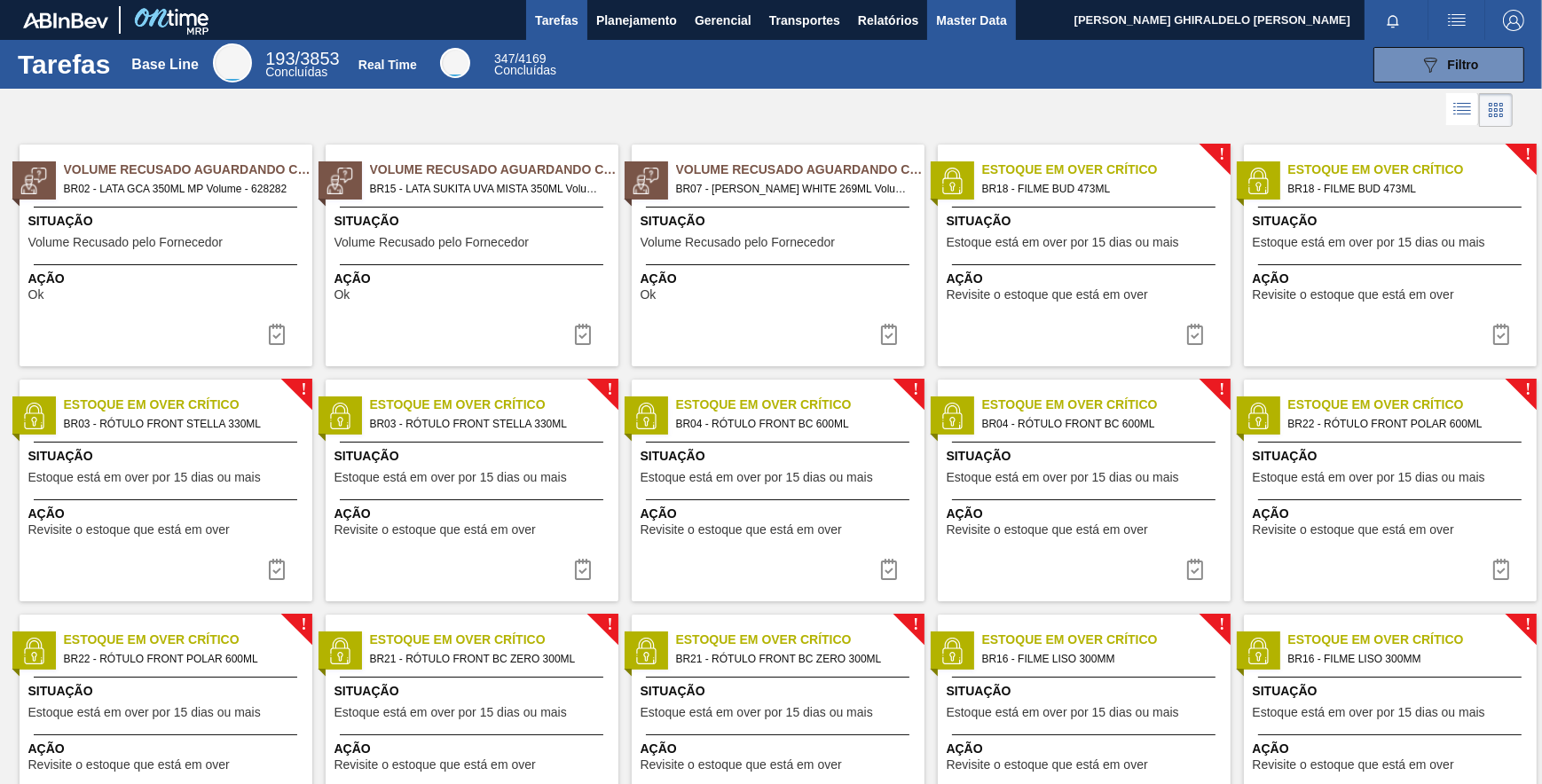
drag, startPoint x: 967, startPoint y: 30, endPoint x: 950, endPoint y: 28, distance: 17.1
click at [967, 30] on span "Master Data" at bounding box center [971, 20] width 70 height 21
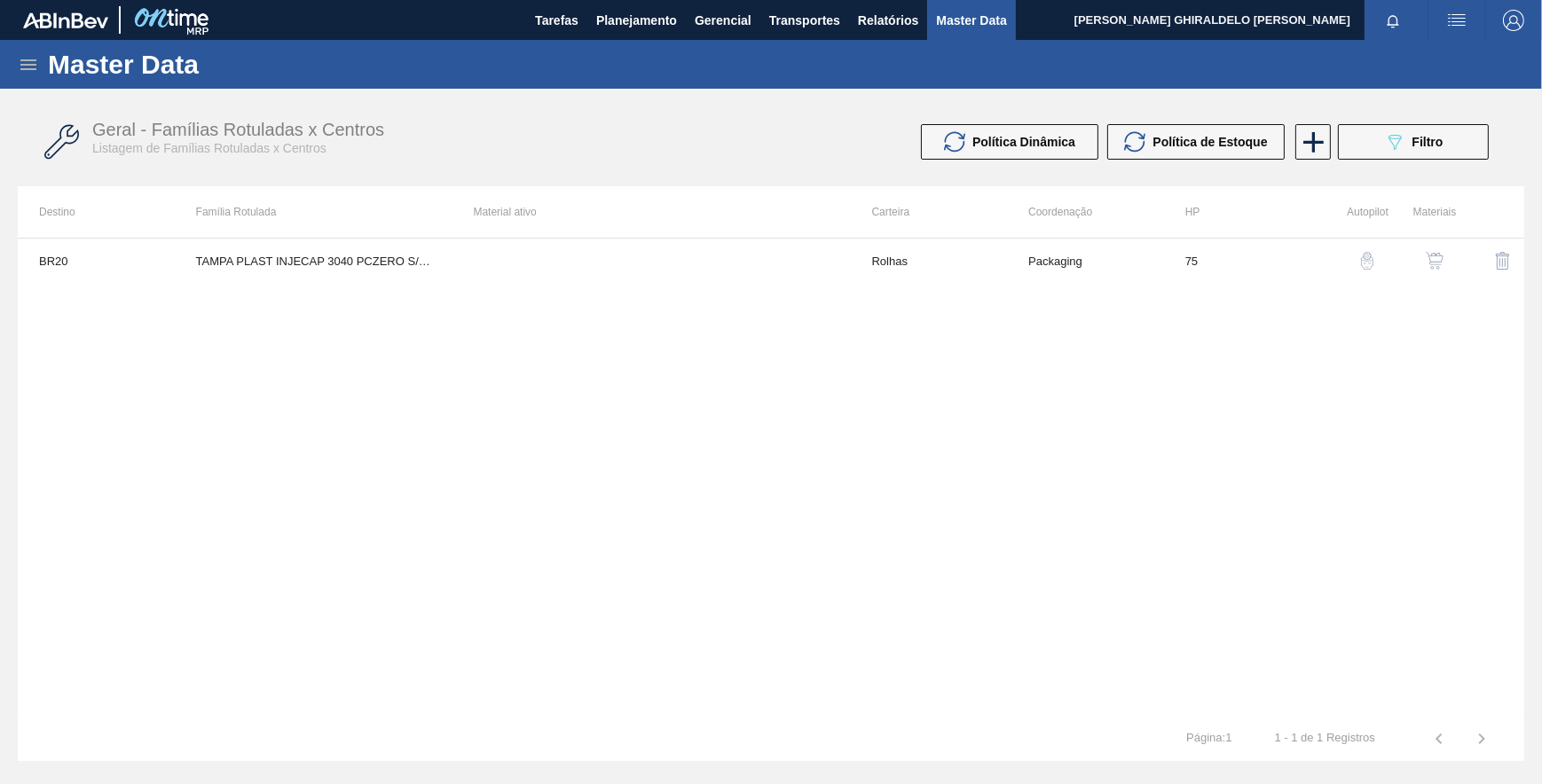
click at [34, 62] on icon at bounding box center [28, 65] width 21 height 21
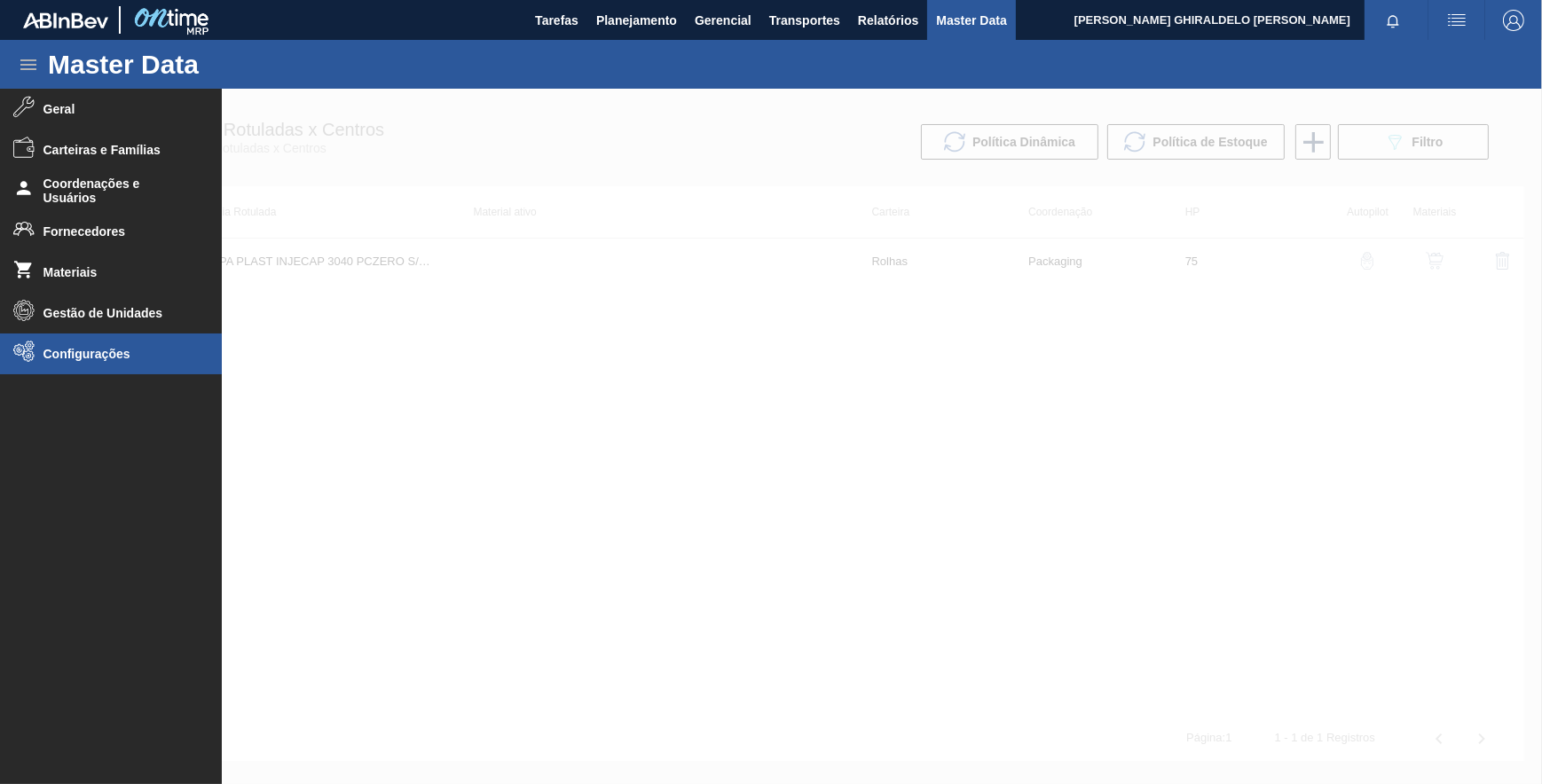
click at [100, 347] on span "Configurações" at bounding box center [116, 353] width 147 height 14
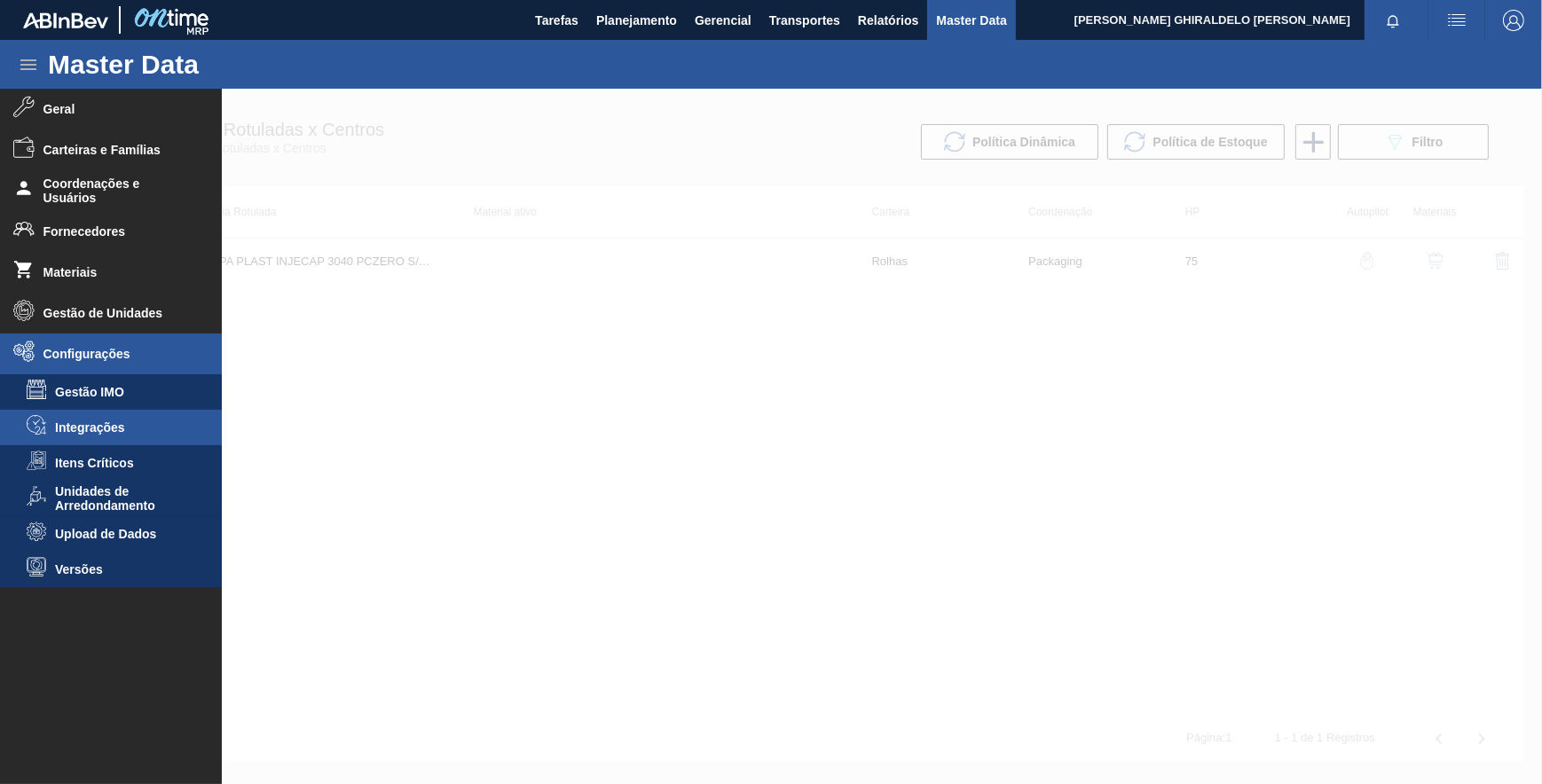
click at [137, 433] on span "Integrações" at bounding box center [124, 427] width 137 height 14
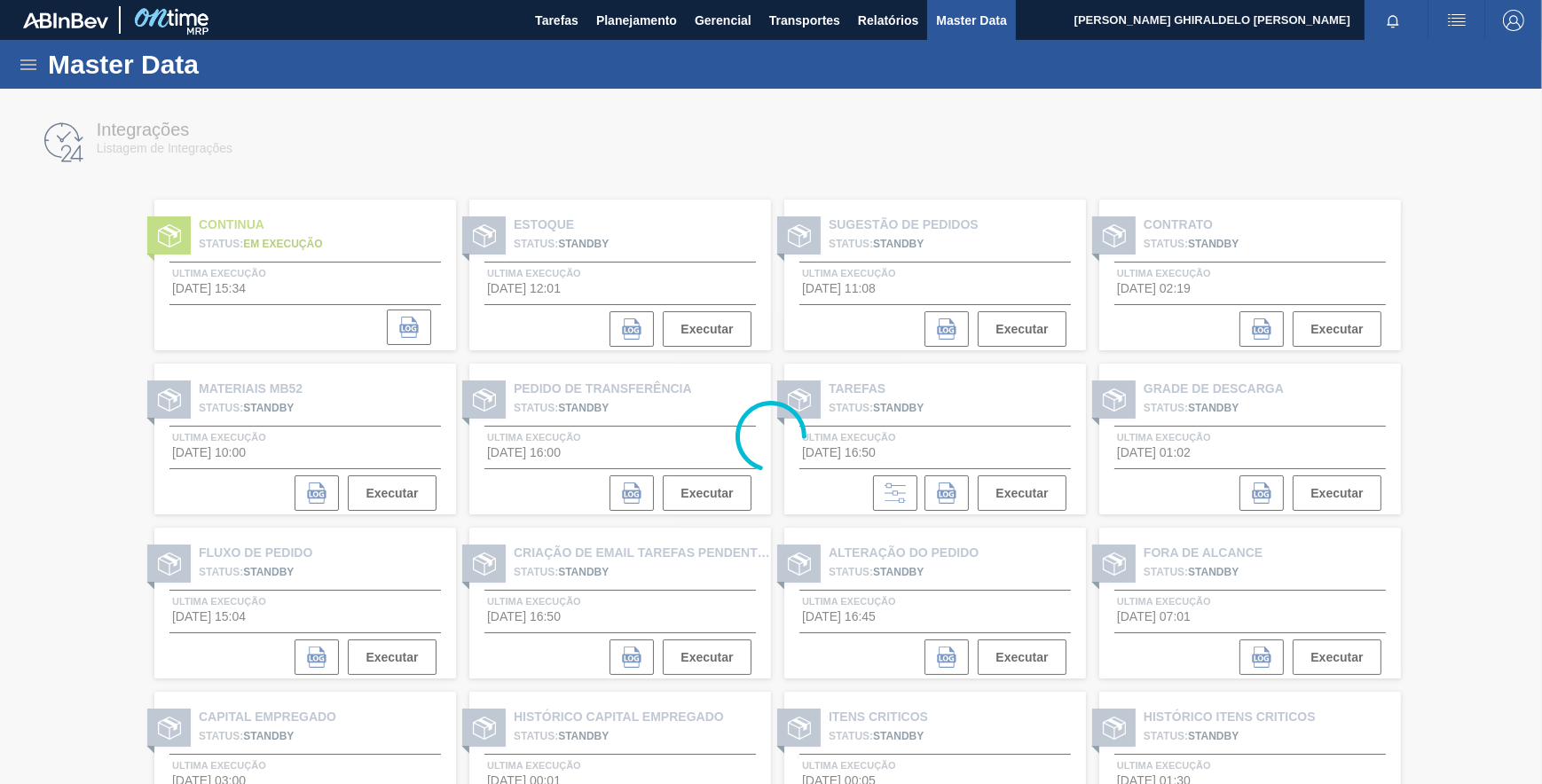
click at [873, 160] on div at bounding box center [771, 436] width 1542 height 695
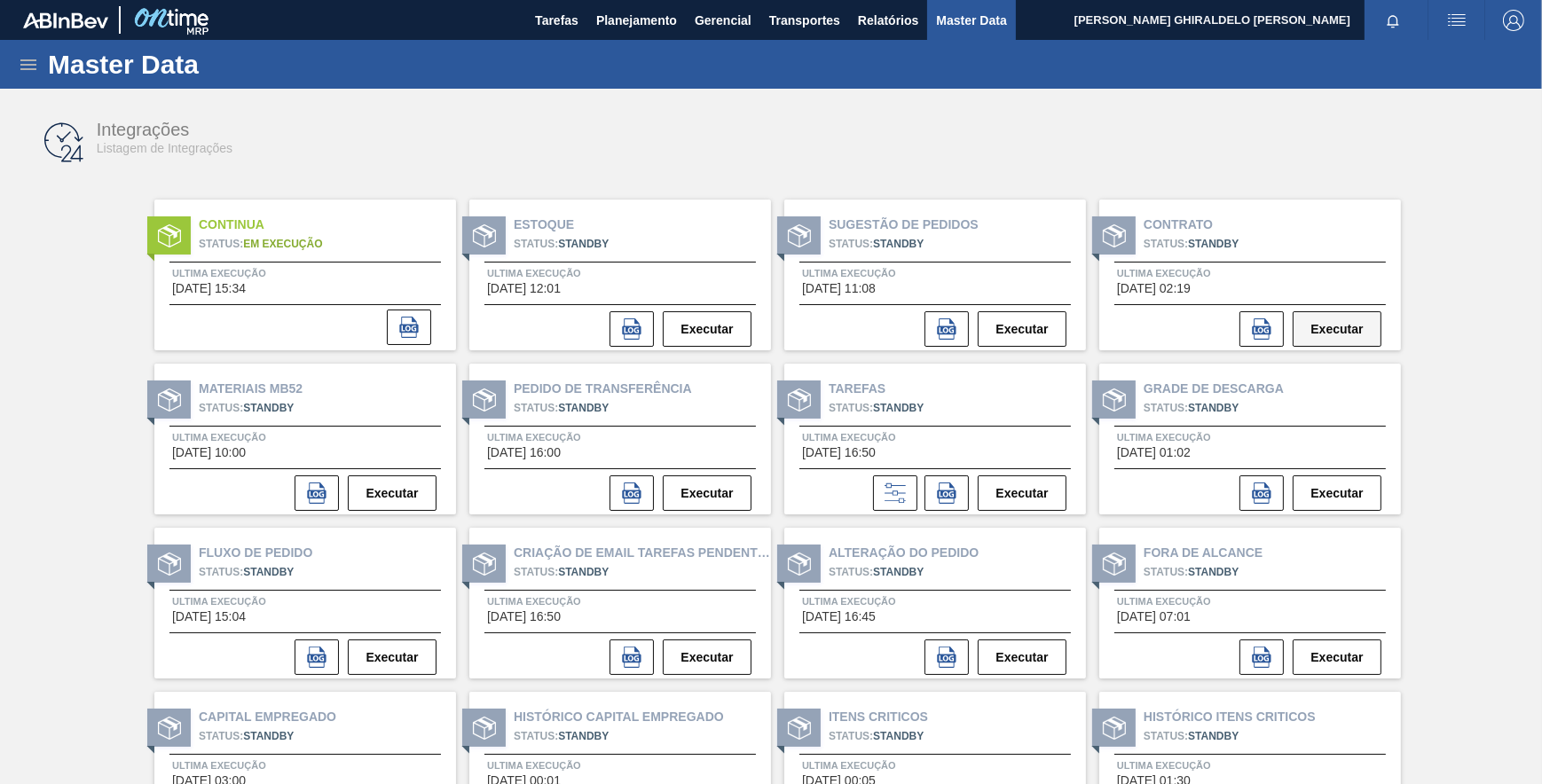
click at [1323, 319] on button "Executar" at bounding box center [1337, 328] width 89 height 35
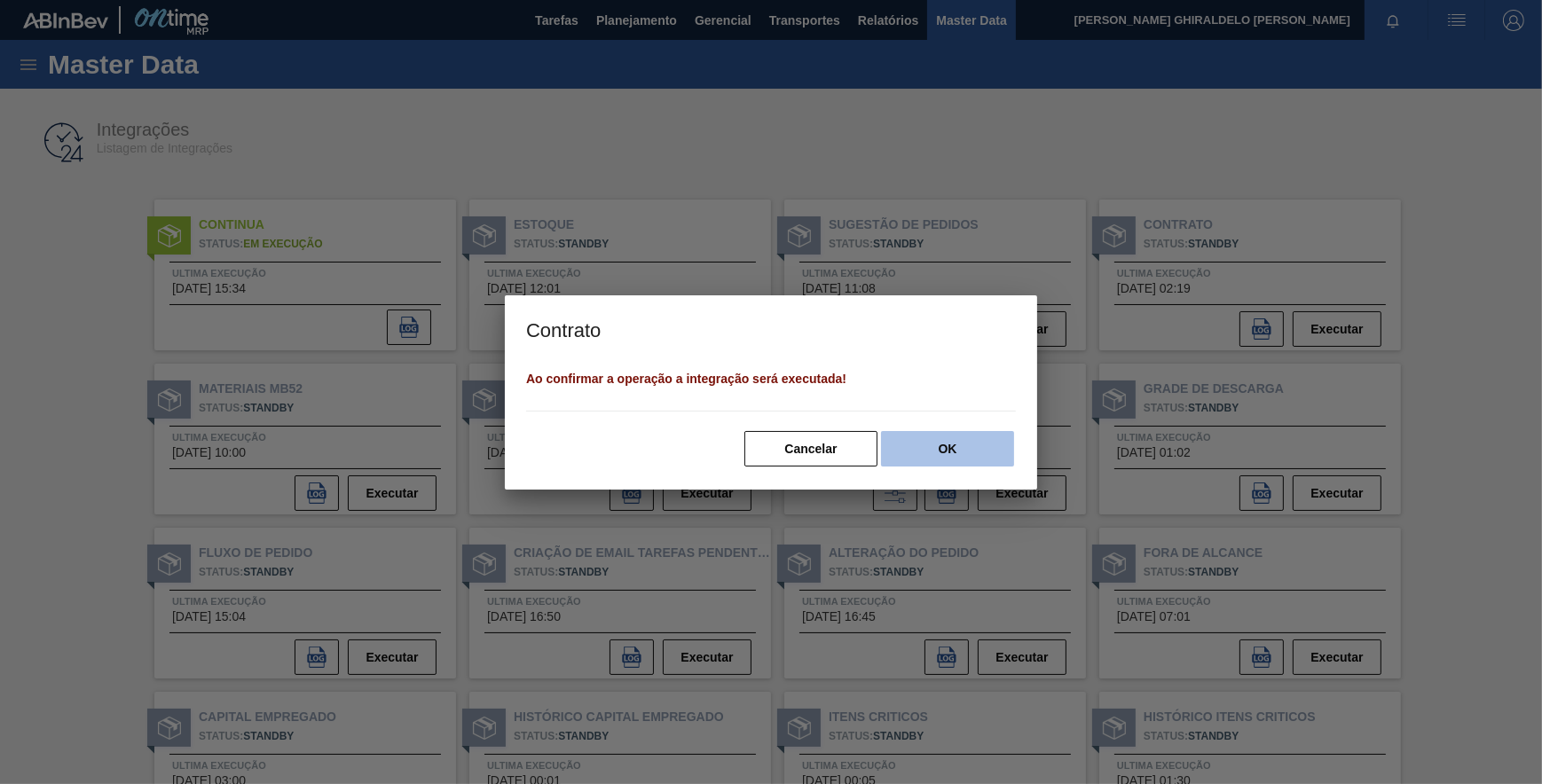
click at [939, 443] on button "OK" at bounding box center [948, 448] width 133 height 35
